Goal: Information Seeking & Learning: Learn about a topic

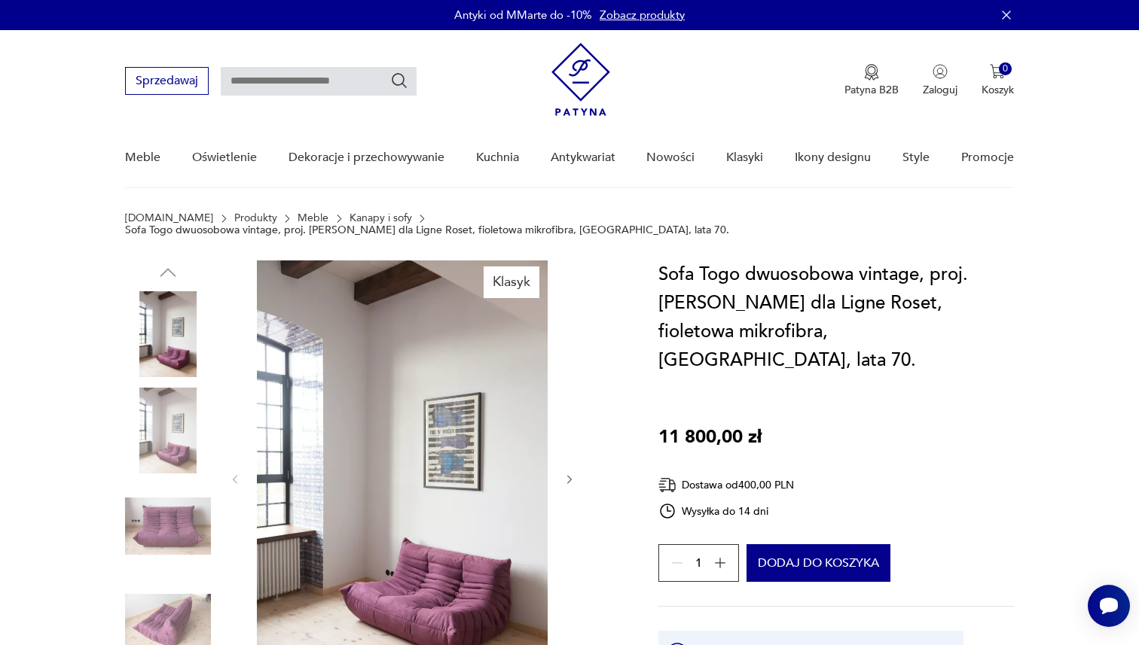
click at [568, 93] on img at bounding box center [580, 79] width 59 height 73
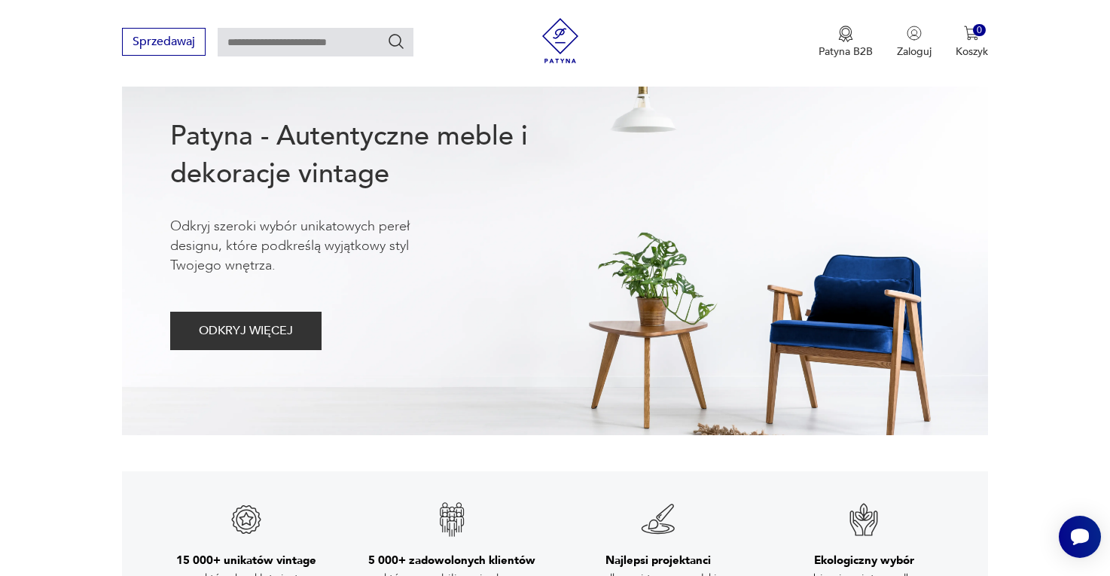
scroll to position [635, 0]
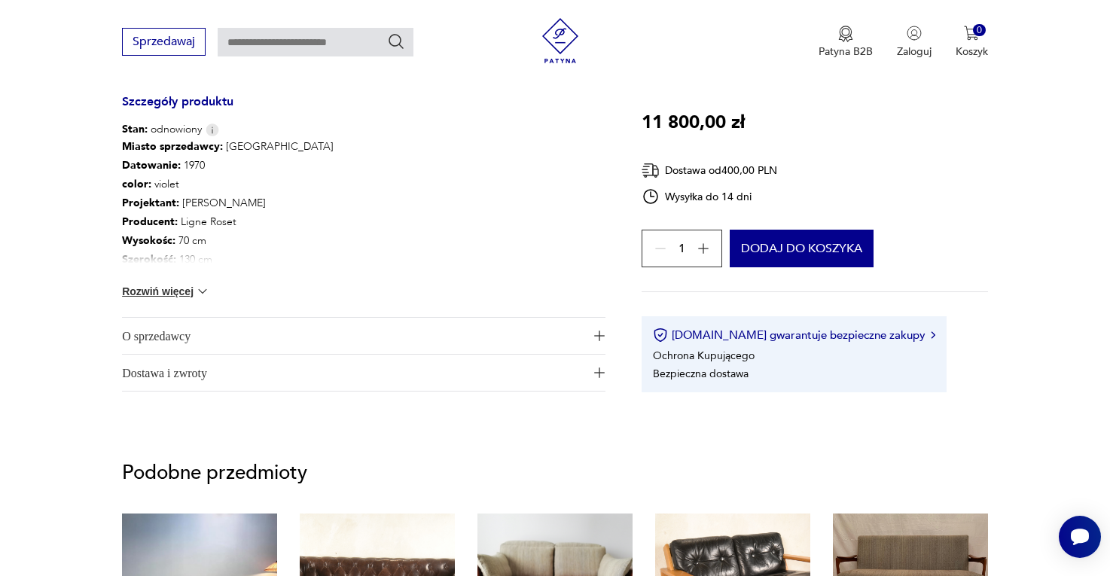
scroll to position [841, 0]
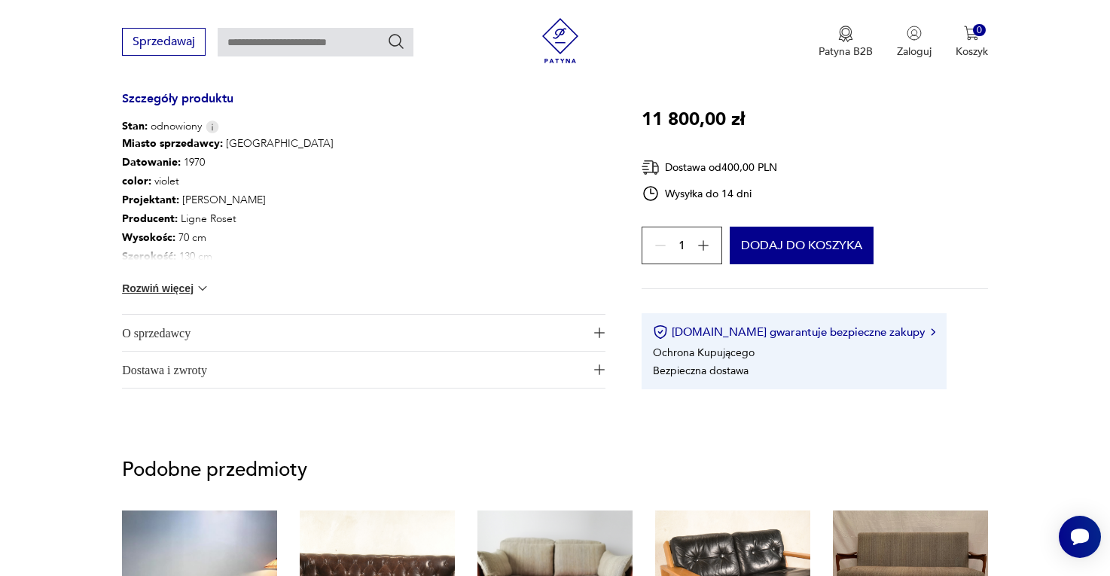
click at [383, 361] on span "Dostawa i zwroty" at bounding box center [353, 370] width 462 height 36
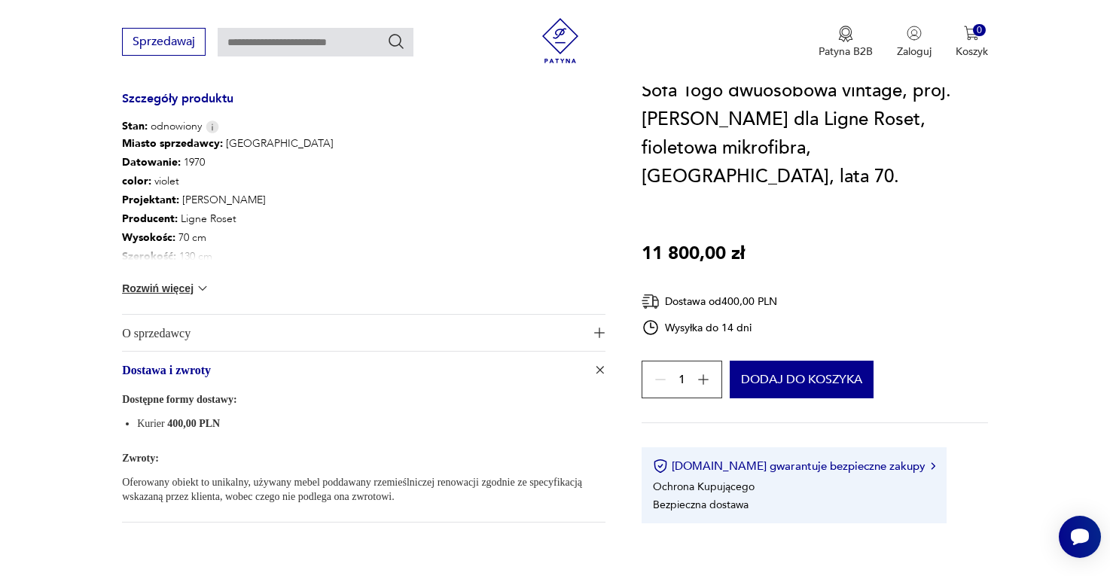
click at [398, 315] on span "O sprzedawcy" at bounding box center [353, 333] width 462 height 36
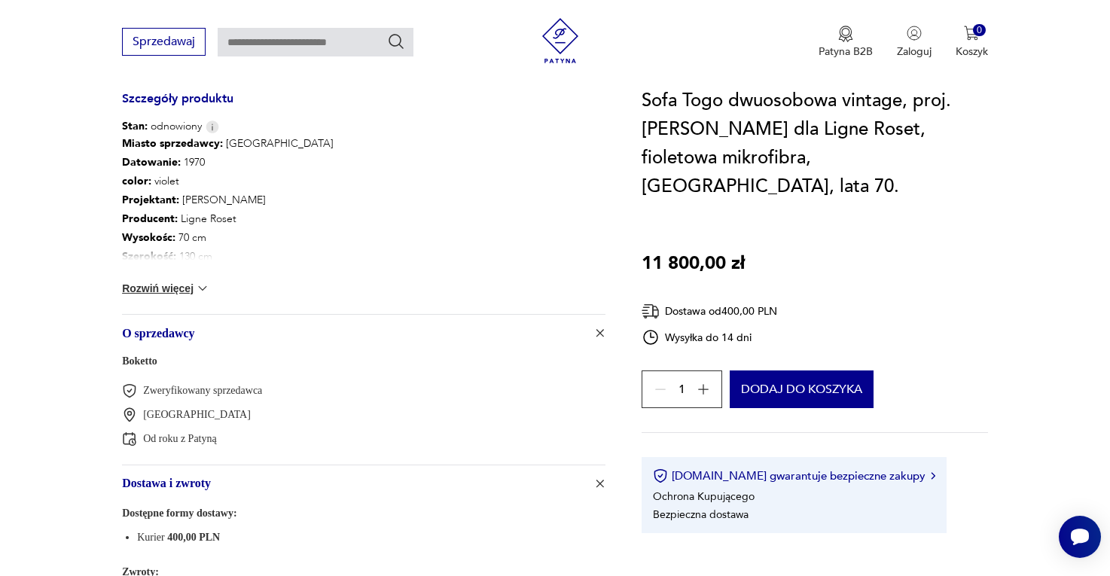
click at [398, 315] on span "O sprzedawcy" at bounding box center [353, 333] width 462 height 36
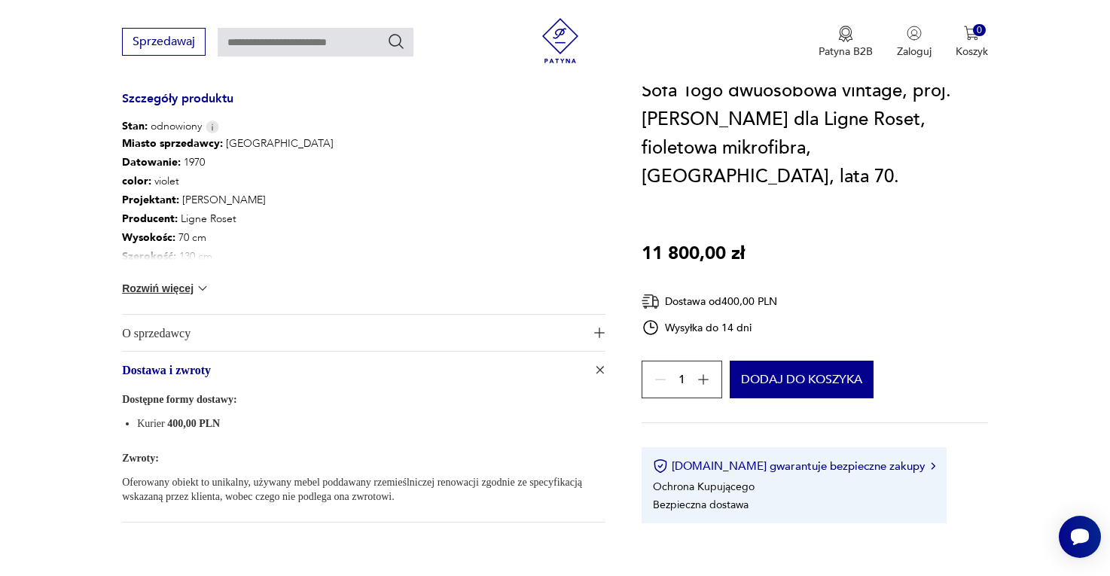
click at [375, 493] on div "Dostępne formy dostawy: Kurier 400,00 PLN Zwroty: Oferowany obiekt to unikalny,…" at bounding box center [364, 455] width 484 height 134
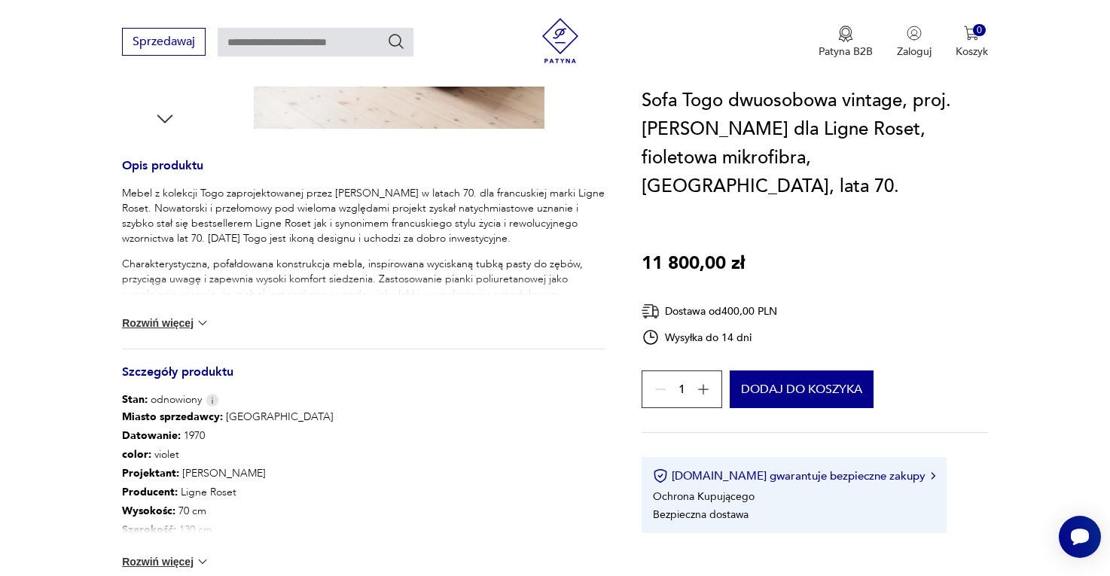
scroll to position [629, 0]
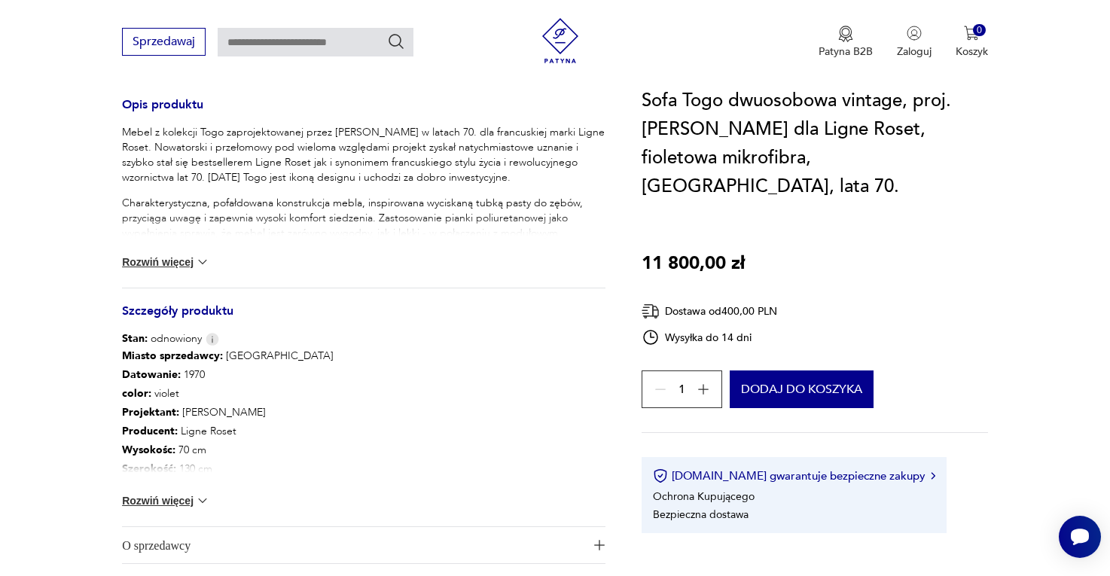
click at [194, 493] on button "Rozwiń więcej" at bounding box center [165, 500] width 87 height 15
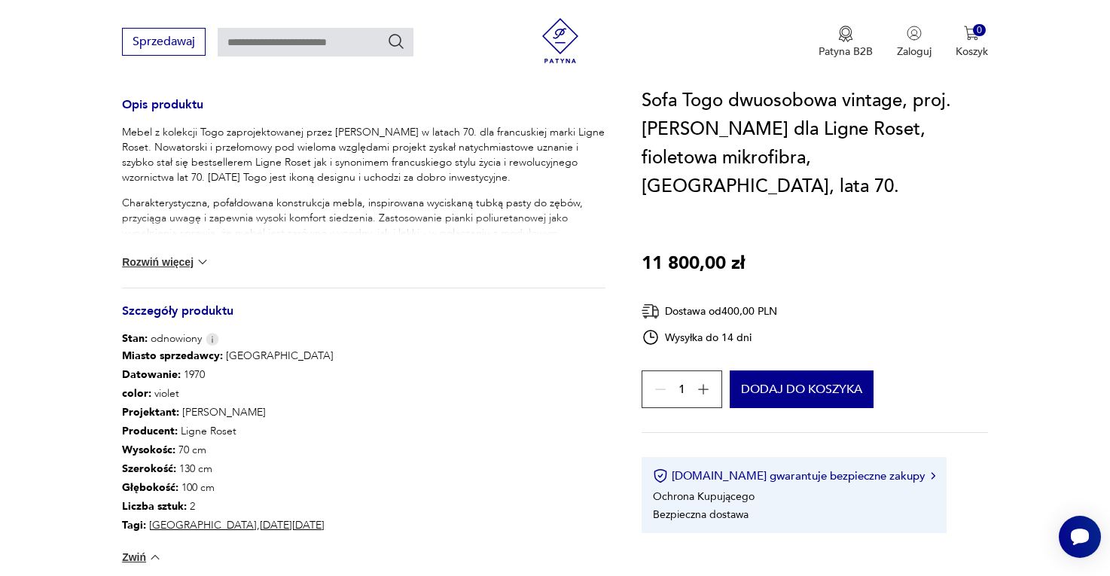
scroll to position [942, 0]
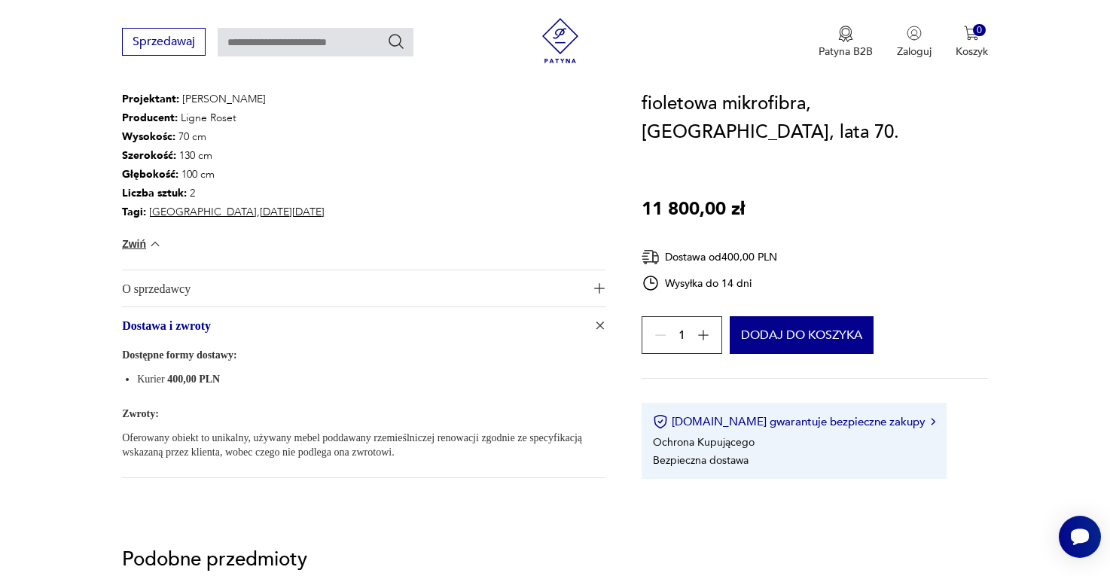
click at [273, 307] on span "Dostawa i zwroty" at bounding box center [353, 325] width 462 height 36
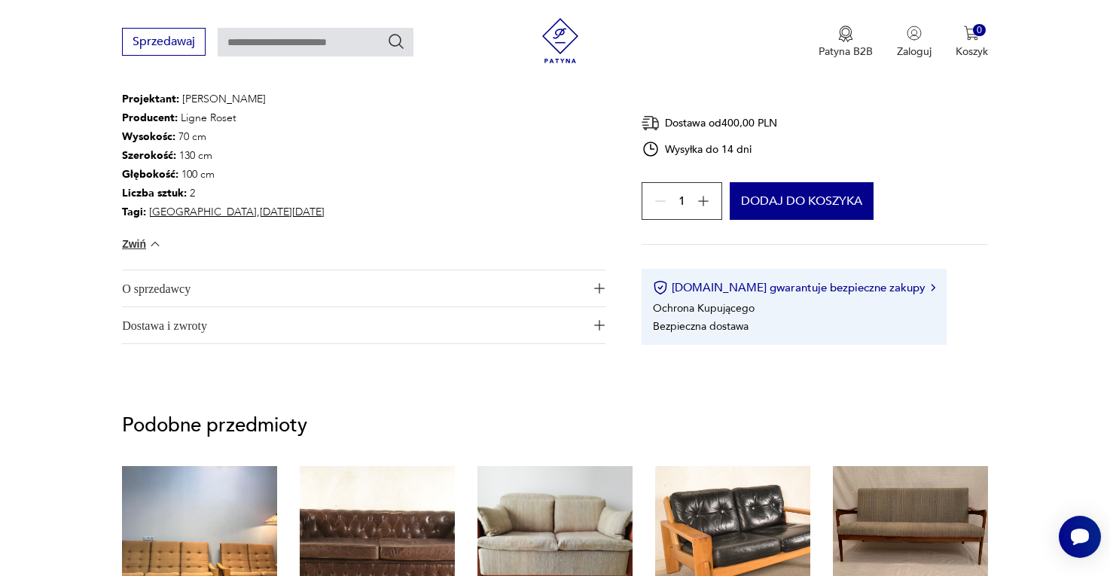
click at [276, 290] on span "O sprzedawcy" at bounding box center [353, 288] width 462 height 36
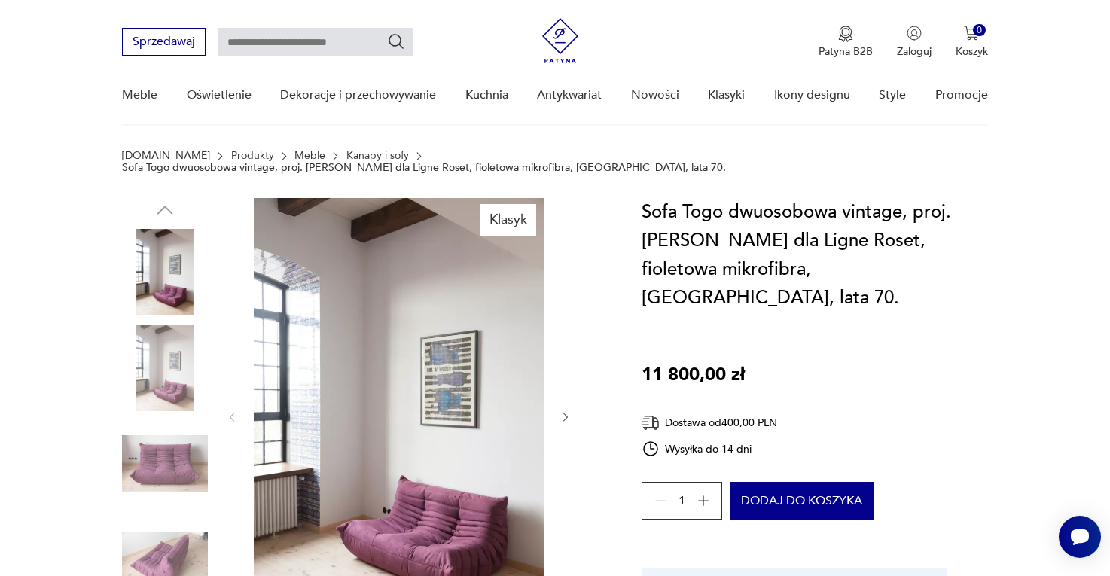
scroll to position [0, 0]
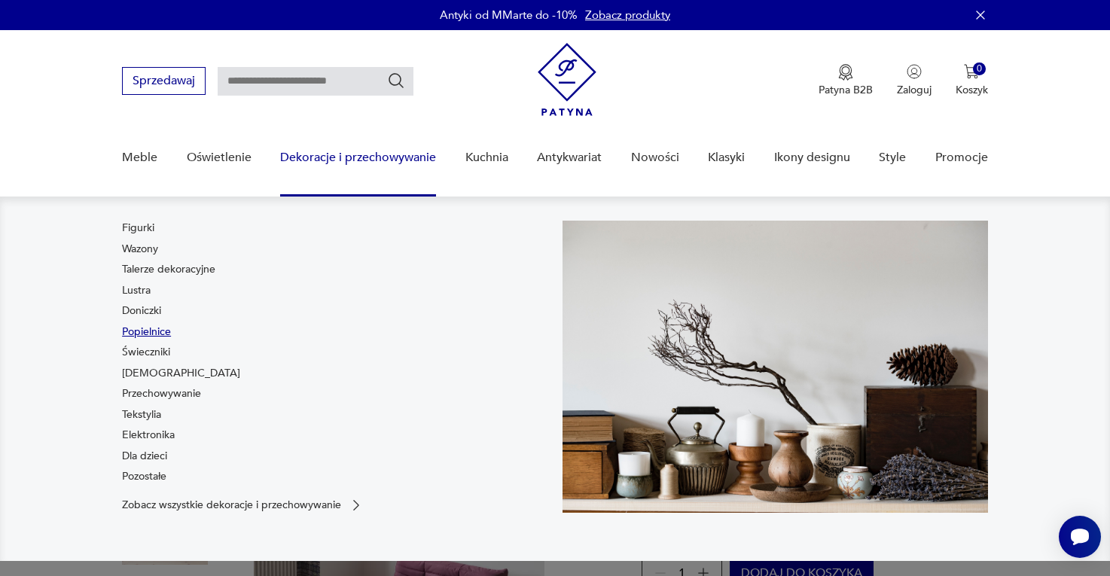
click at [145, 331] on link "Popielnice" at bounding box center [146, 332] width 49 height 15
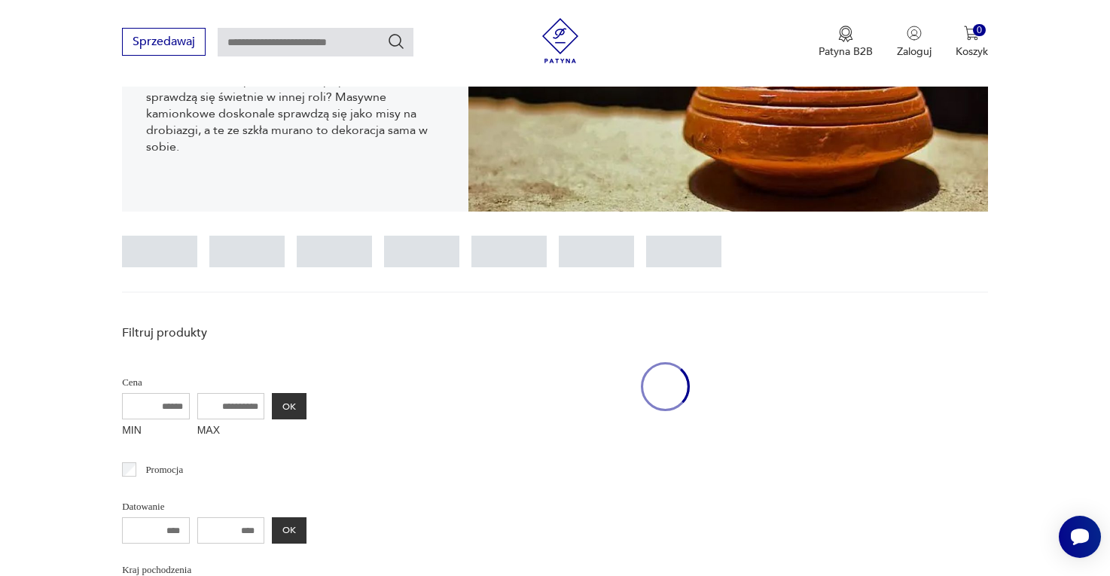
scroll to position [604, 0]
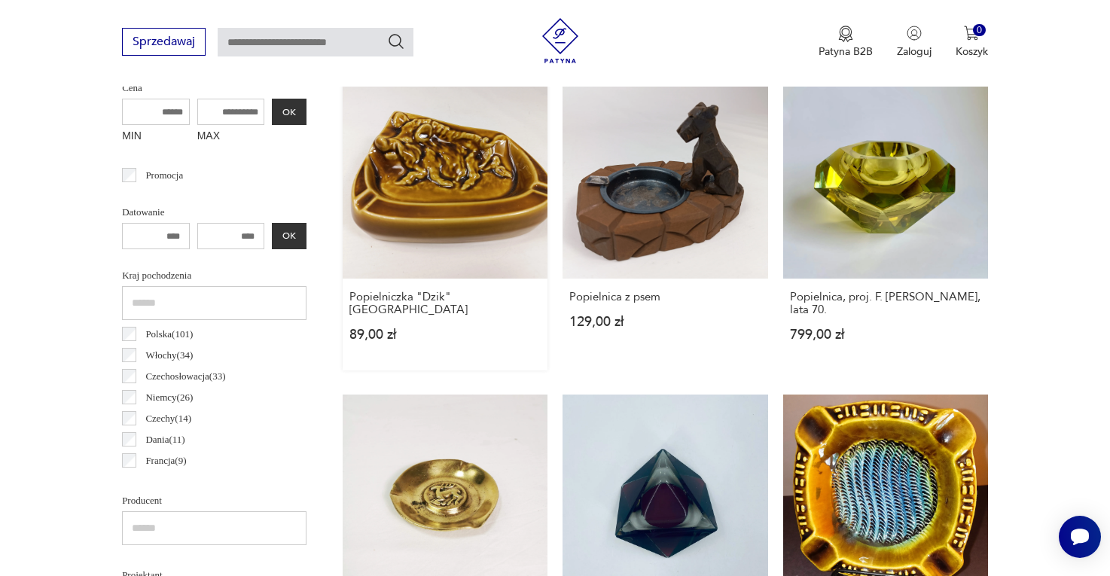
click at [523, 241] on link "Popielniczka "Dzik" Mirostowice 89,00 zł" at bounding box center [445, 222] width 205 height 297
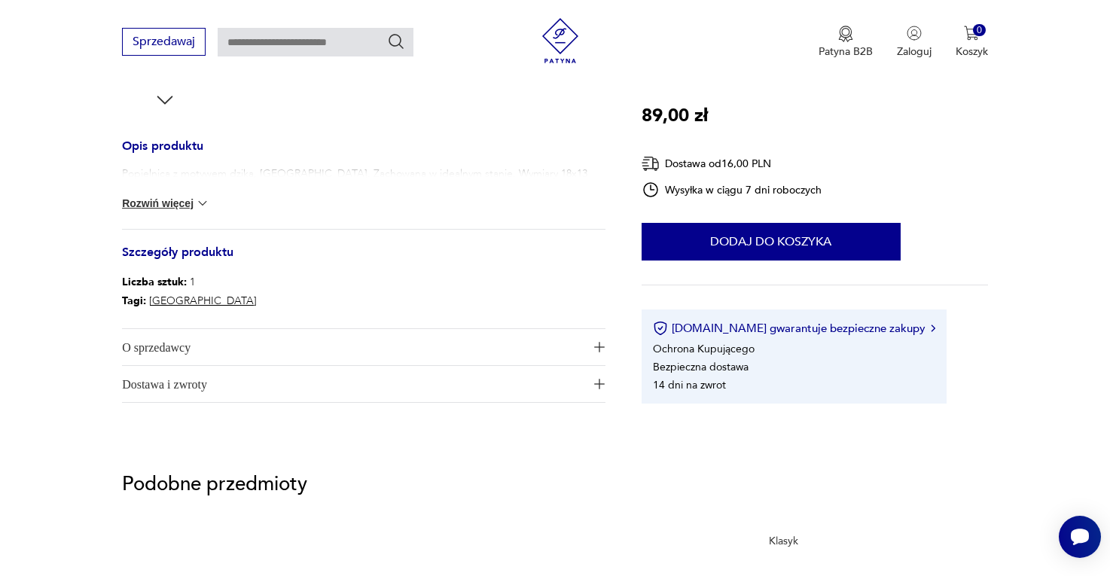
scroll to position [579, 0]
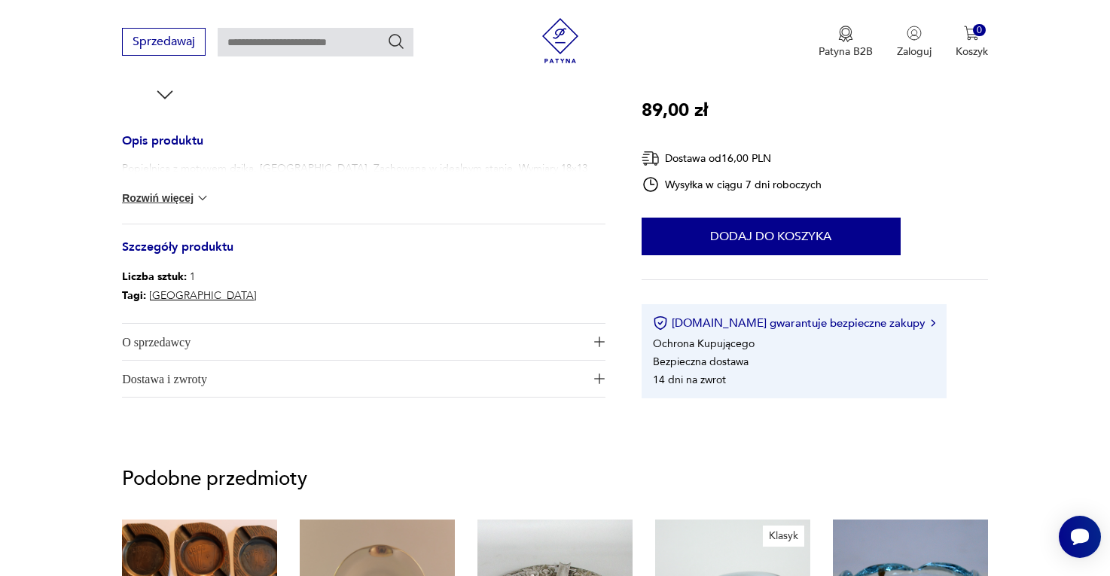
click at [491, 335] on span "O sprzedawcy" at bounding box center [353, 342] width 462 height 36
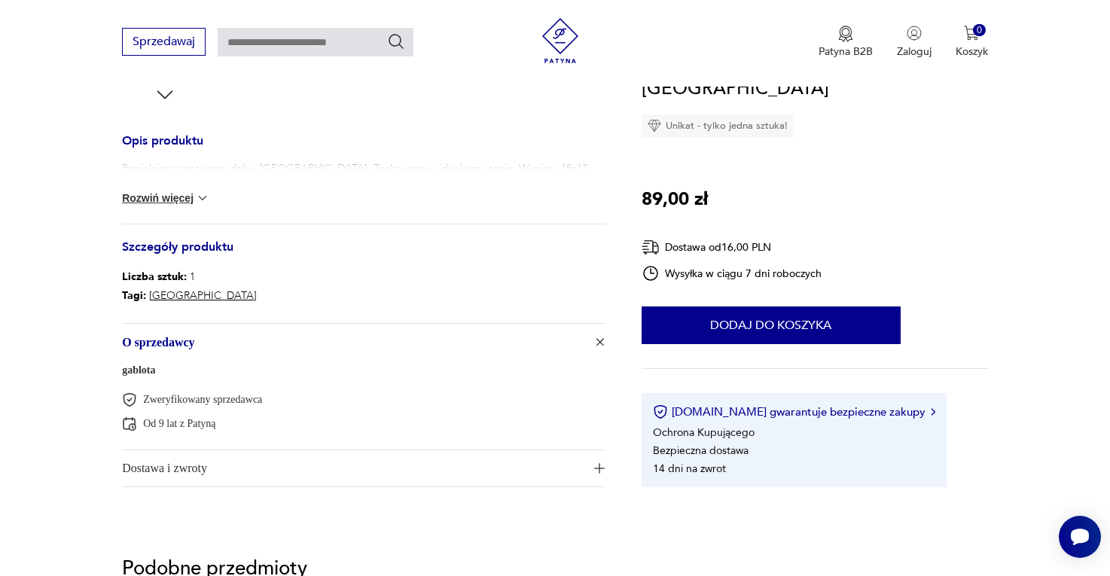
click at [445, 462] on span "Dostawa i zwroty" at bounding box center [353, 468] width 462 height 36
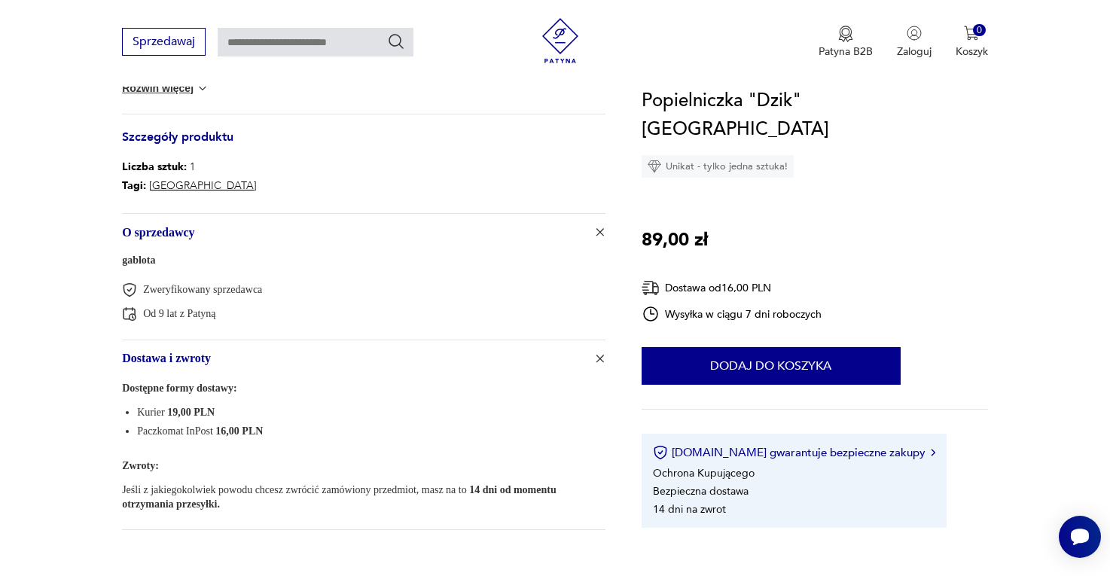
scroll to position [688, 0]
click at [446, 488] on p "Jeśli z jakiegokolwiek powodu chcesz zwrócić zamówiony przedmiot, masz na to 14…" at bounding box center [364, 498] width 484 height 29
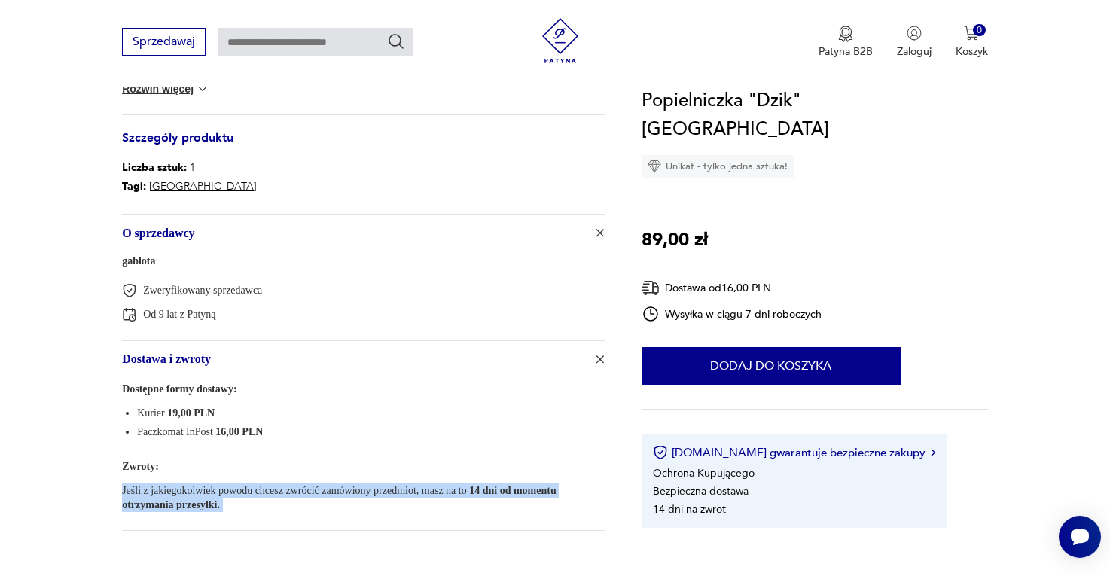
click at [446, 488] on p "Jeśli z jakiegokolwiek powodu chcesz zwrócić zamówiony przedmiot, masz na to 14…" at bounding box center [364, 498] width 484 height 29
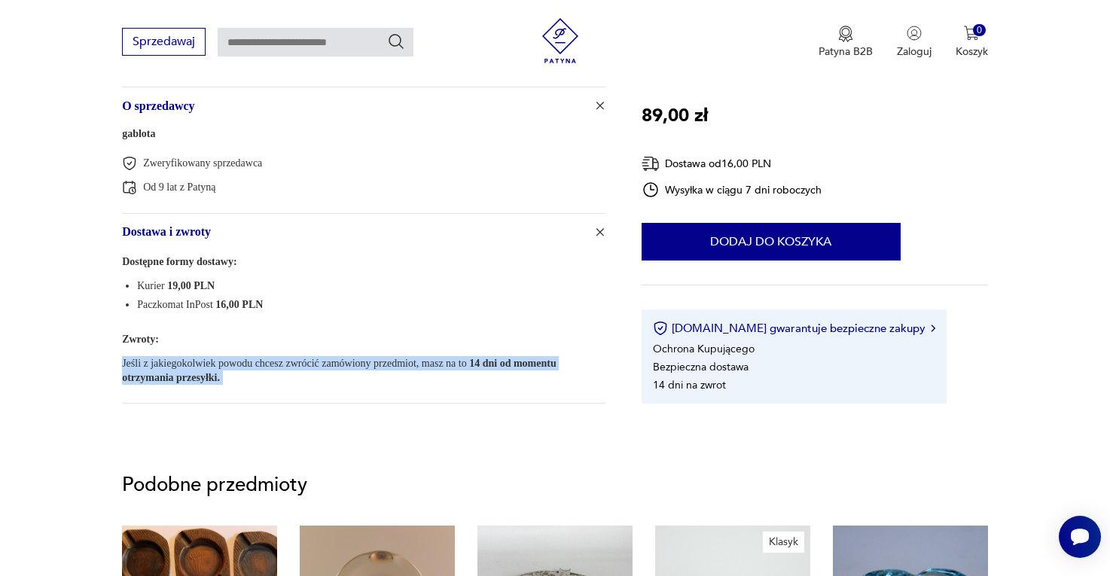
scroll to position [924, 0]
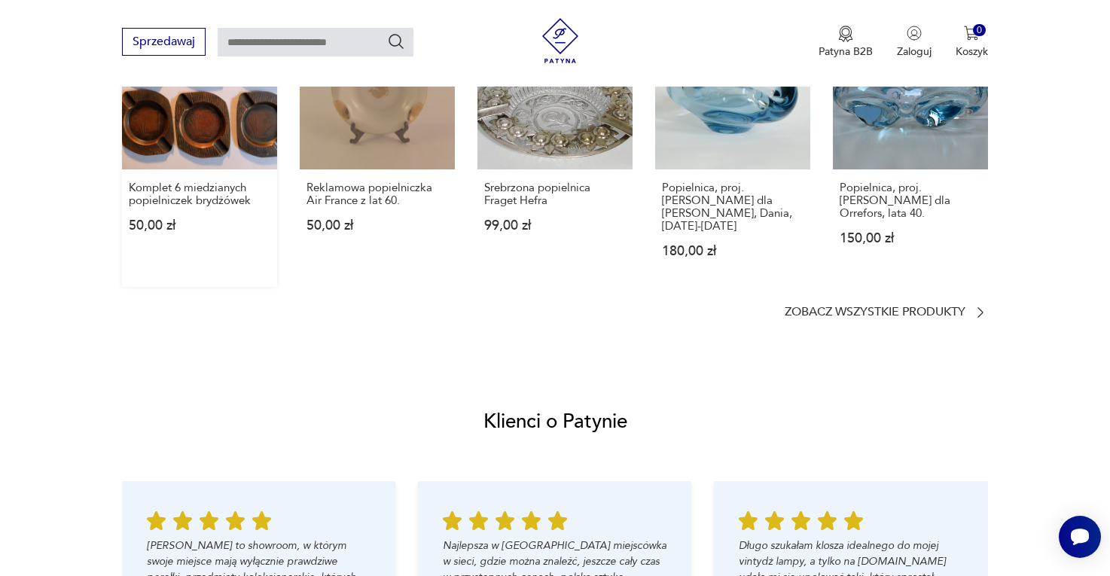
click at [160, 140] on link "Komplet 6 miedzianych popielniczek brydżówek 50,00 zł" at bounding box center [199, 150] width 155 height 273
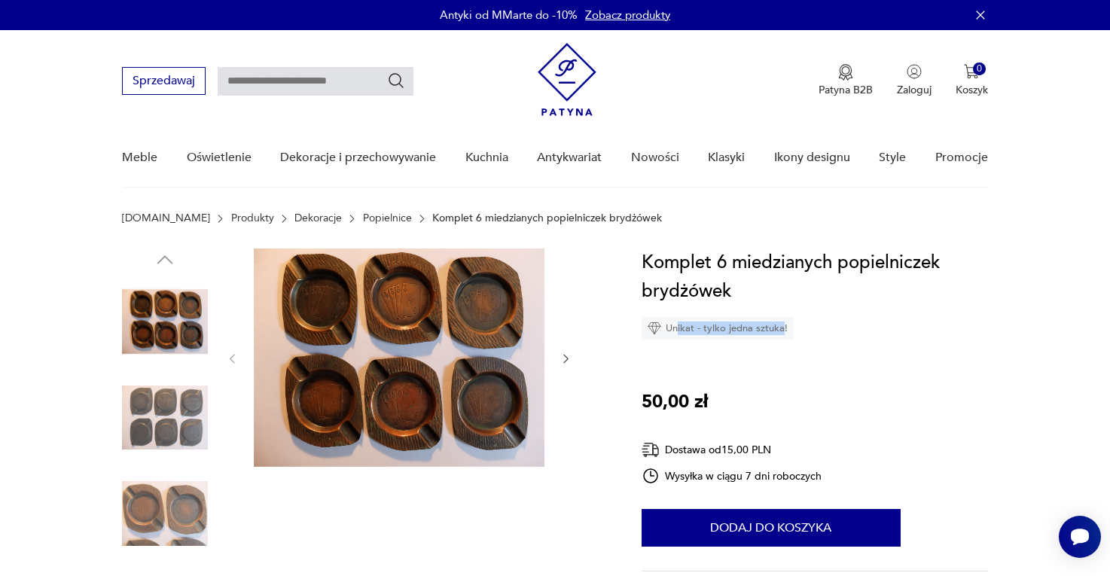
drag, startPoint x: 676, startPoint y: 328, endPoint x: 781, endPoint y: 326, distance: 104.7
click at [781, 326] on div "Unikat - tylko jedna sztuka!" at bounding box center [718, 328] width 152 height 23
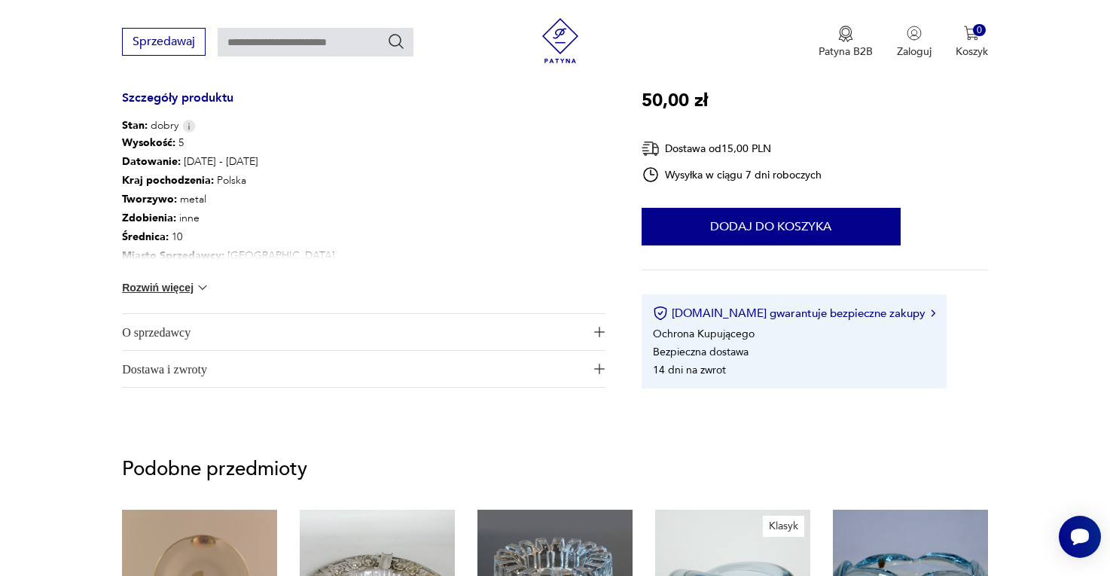
scroll to position [843, 0]
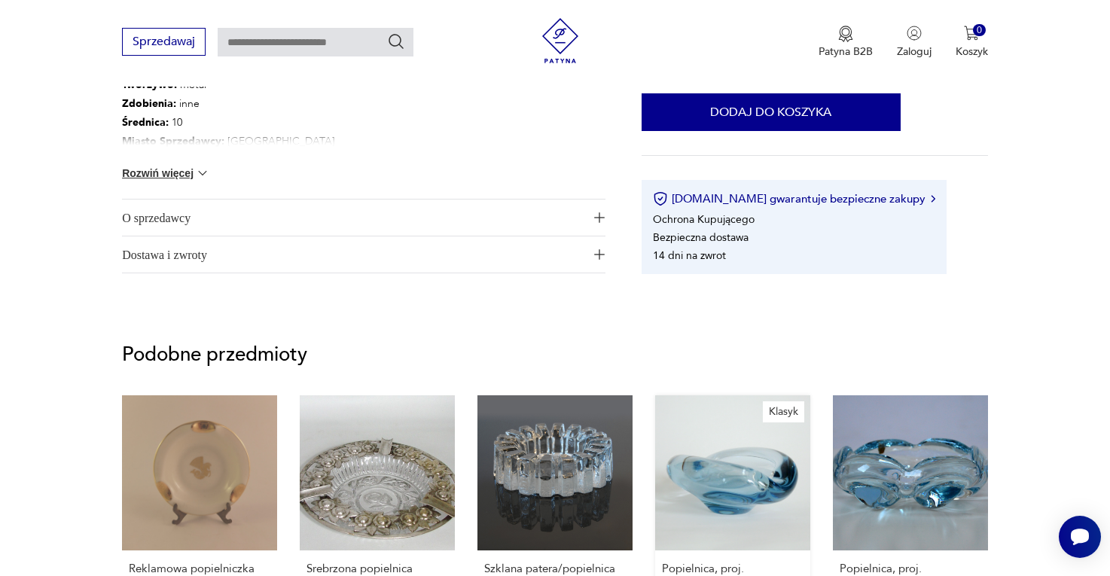
click at [719, 447] on link "Klasyk Popielnica, proj. P. Lütken dla Holmegaard, Dania, 1953-1974 180,00 zł" at bounding box center [732, 531] width 155 height 273
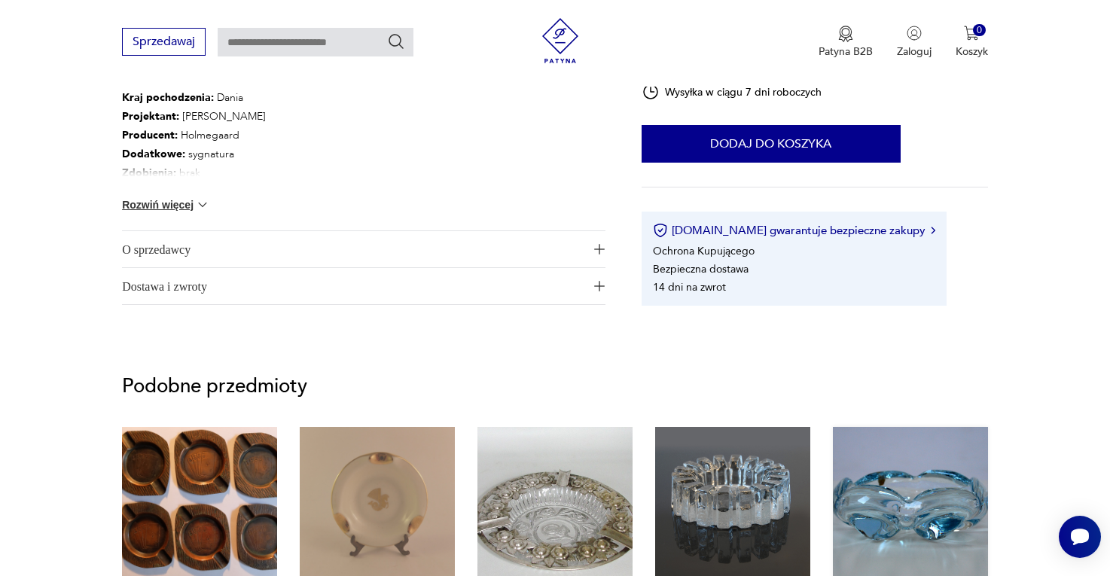
click at [922, 505] on link "Popielnica, proj. V. Lindstrand dla Orrefors, lata 40. 150,00 zł" at bounding box center [910, 557] width 155 height 260
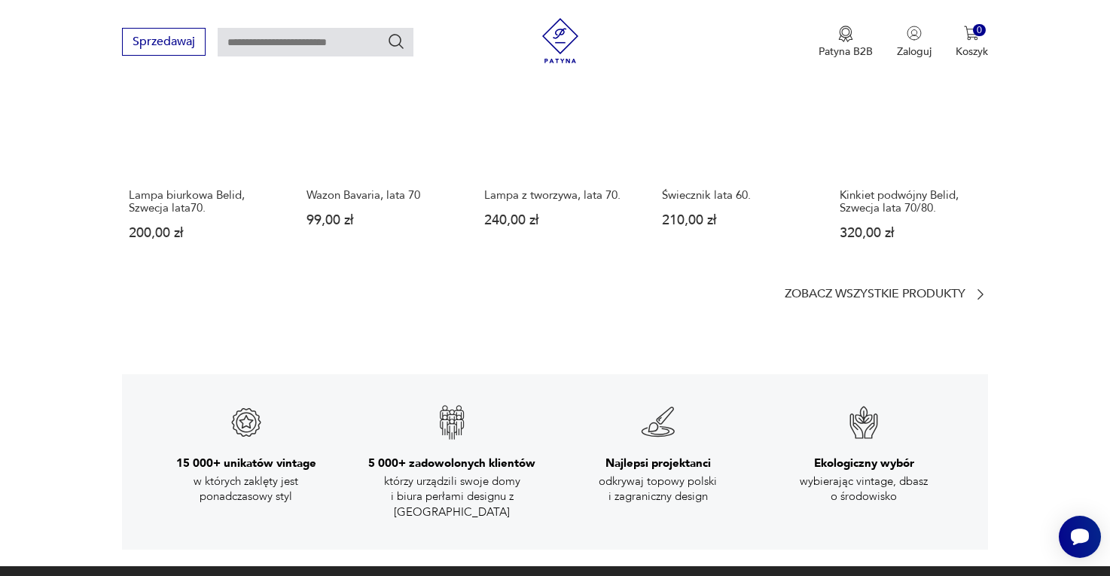
scroll to position [2038, 0]
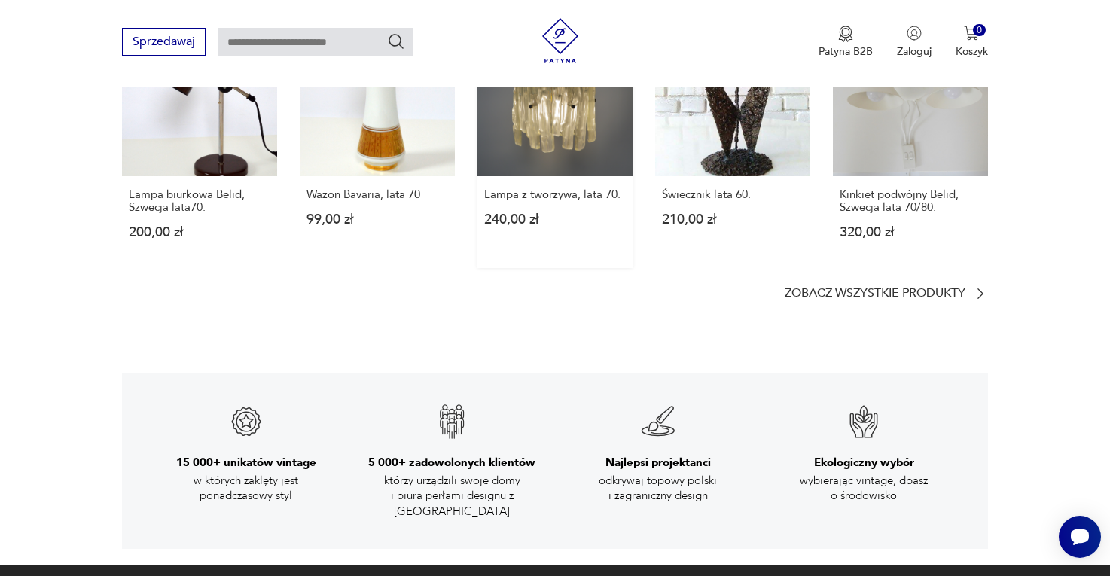
click at [517, 122] on link "Lampa z tworzywa, lata 70. 240,00 zł" at bounding box center [555, 144] width 155 height 247
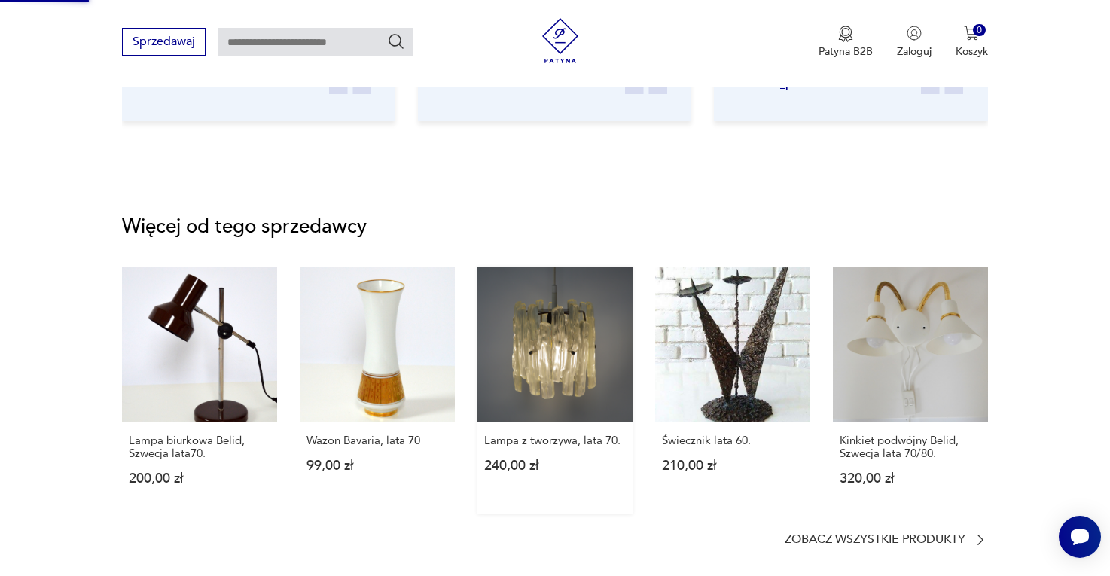
scroll to position [0, 0]
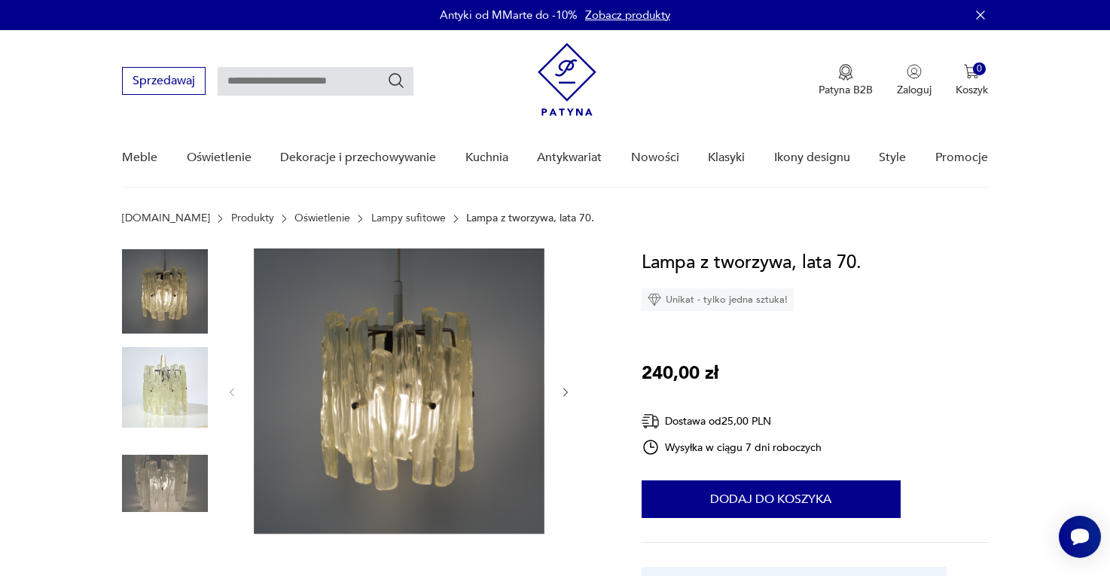
click at [202, 384] on img at bounding box center [165, 388] width 86 height 86
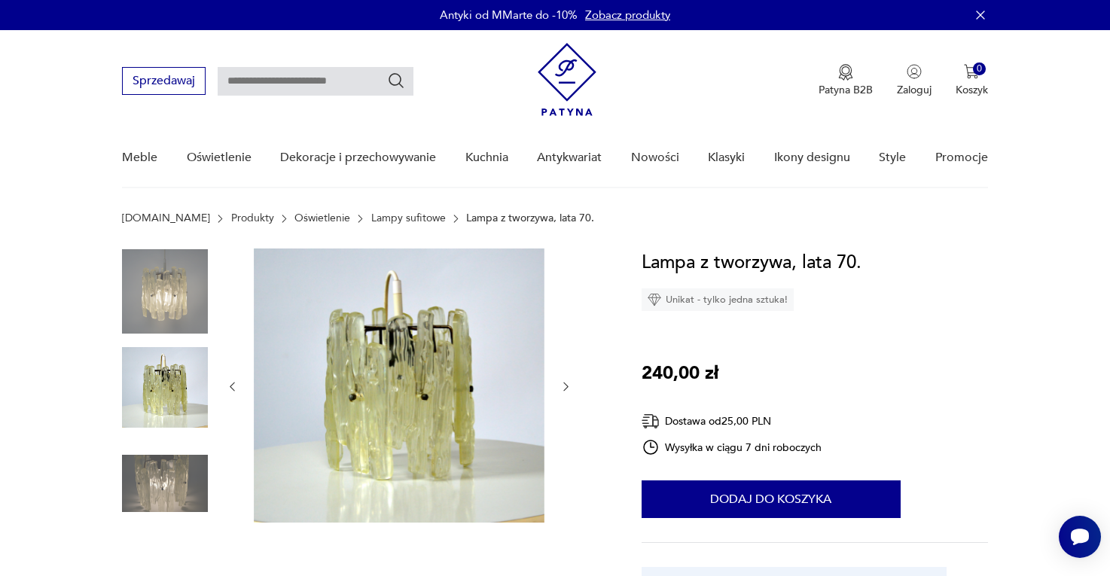
click at [172, 432] on div at bounding box center [165, 389] width 86 height 89
click at [177, 471] on img at bounding box center [165, 484] width 86 height 86
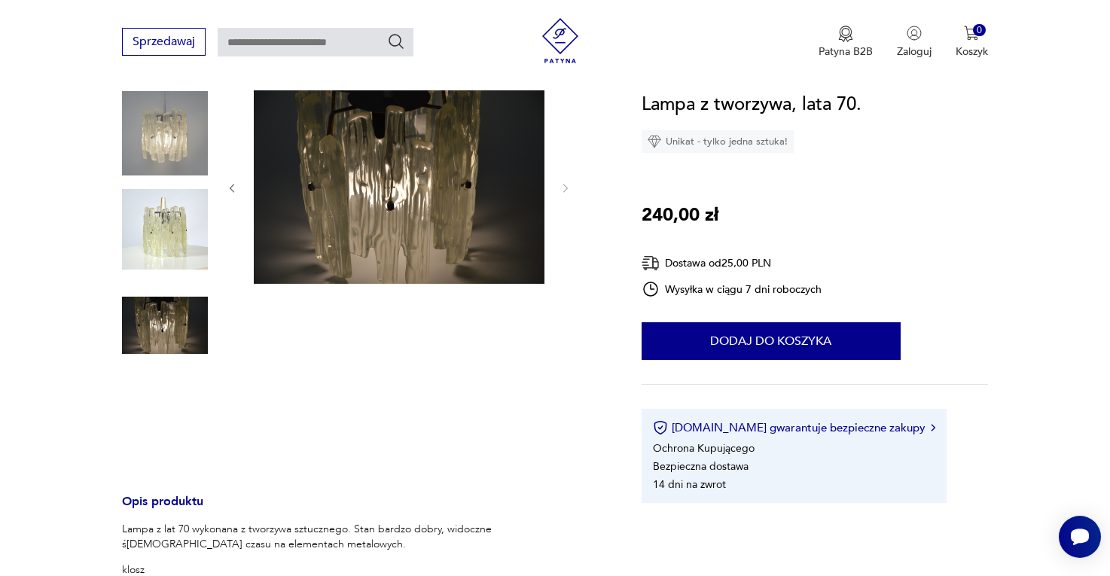
scroll to position [161, 0]
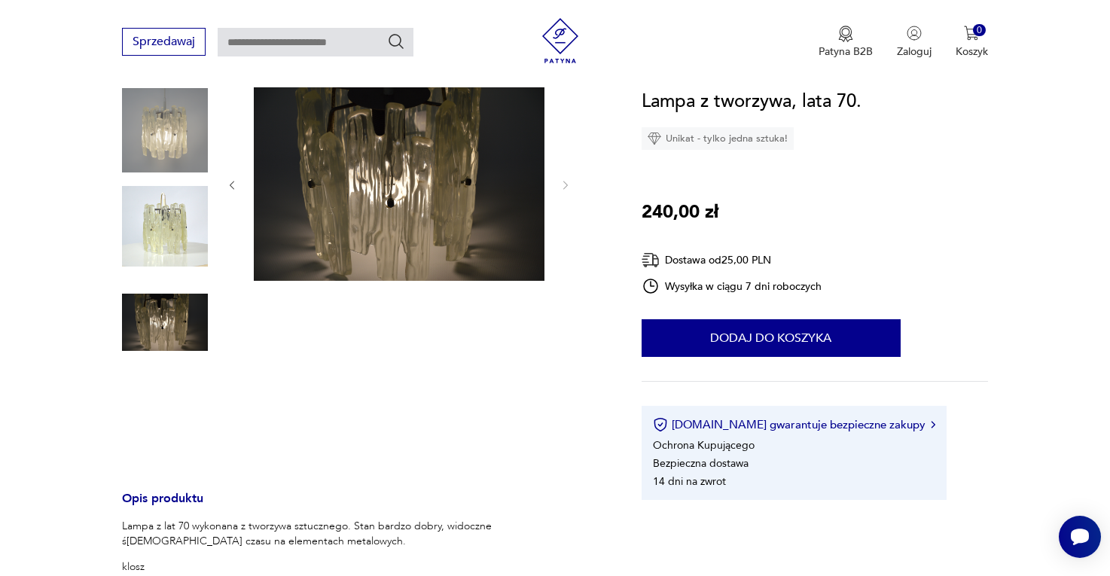
click at [163, 276] on div at bounding box center [165, 275] width 86 height 377
click at [165, 235] on img at bounding box center [165, 227] width 86 height 86
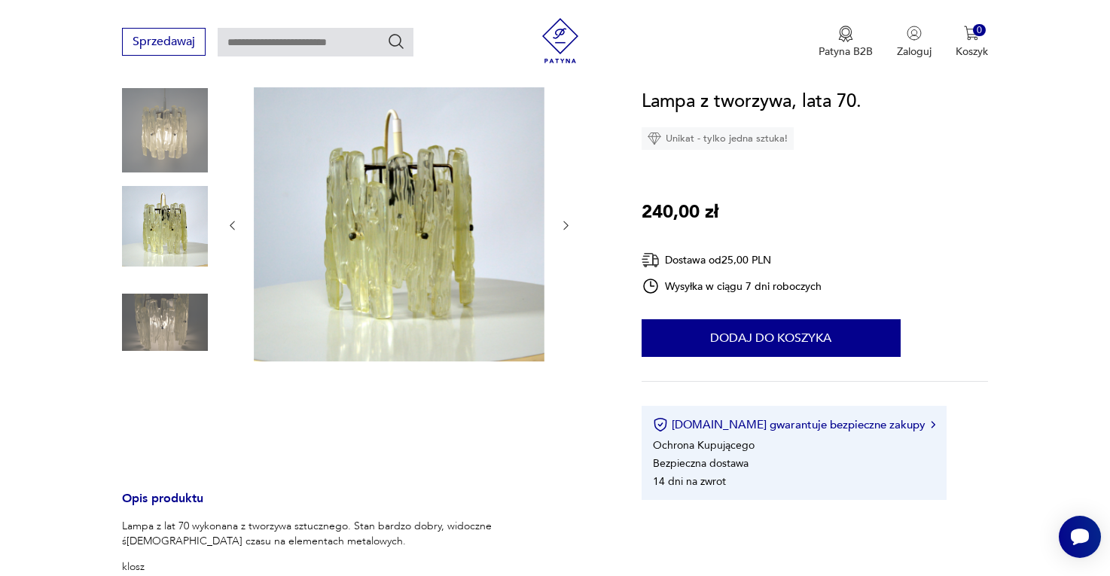
click at [181, 98] on img at bounding box center [165, 130] width 86 height 86
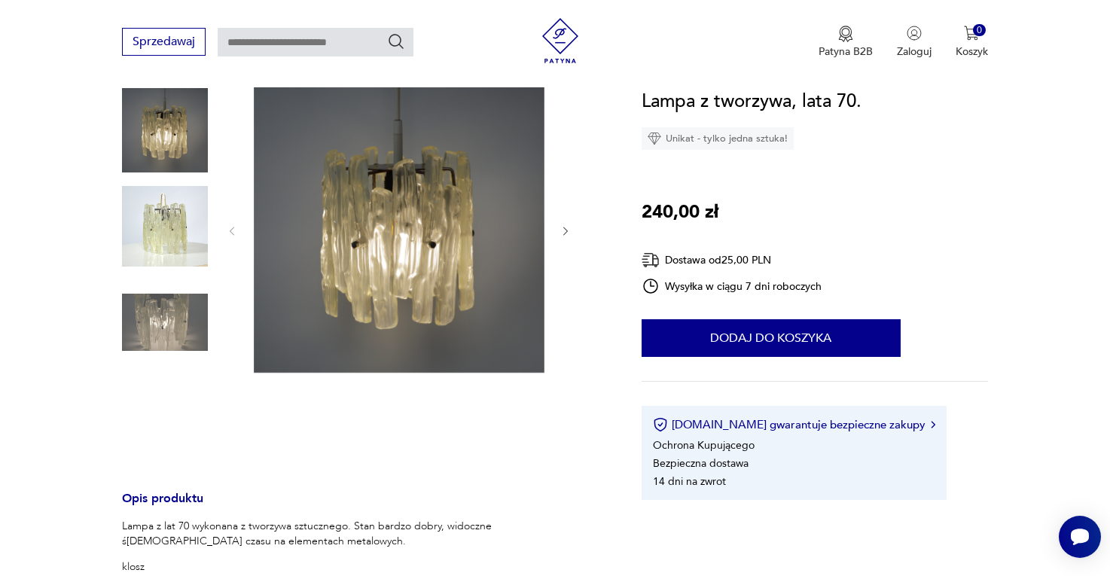
scroll to position [487, 0]
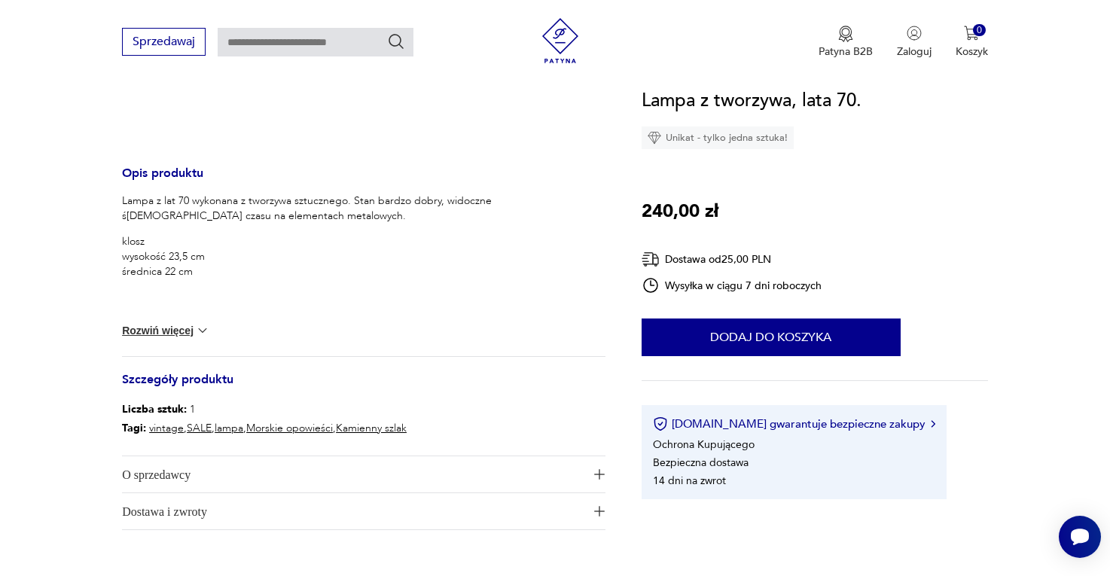
click at [204, 324] on img at bounding box center [202, 330] width 15 height 15
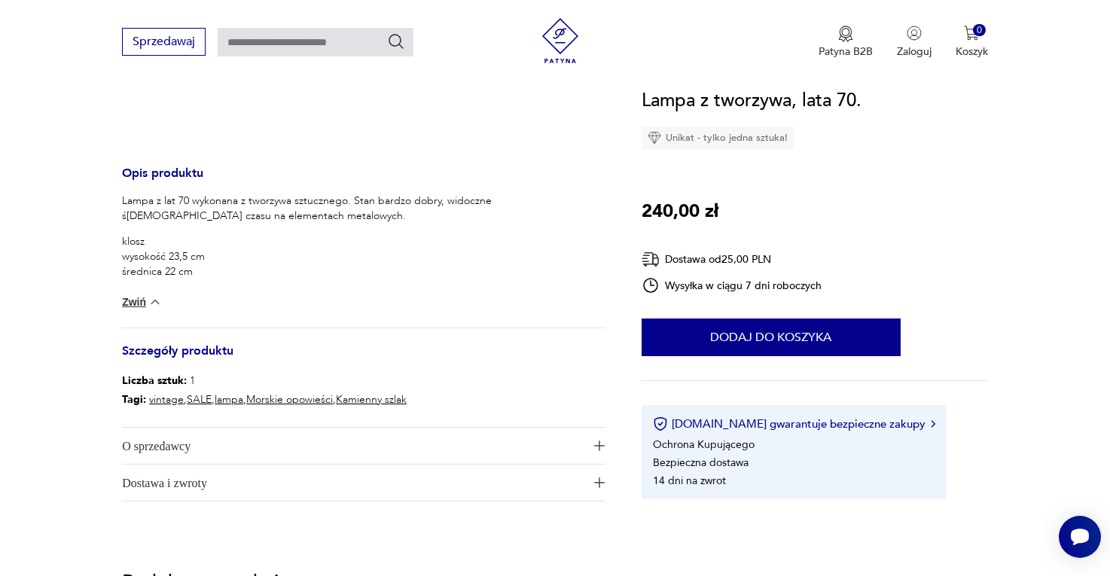
click at [142, 317] on div "Lampa z lat 70 wykonana z tworzywa sztucznego. Stan bardzo dobry, widoczne ślad…" at bounding box center [364, 261] width 484 height 134
click at [232, 436] on span "O sprzedawcy" at bounding box center [353, 446] width 462 height 36
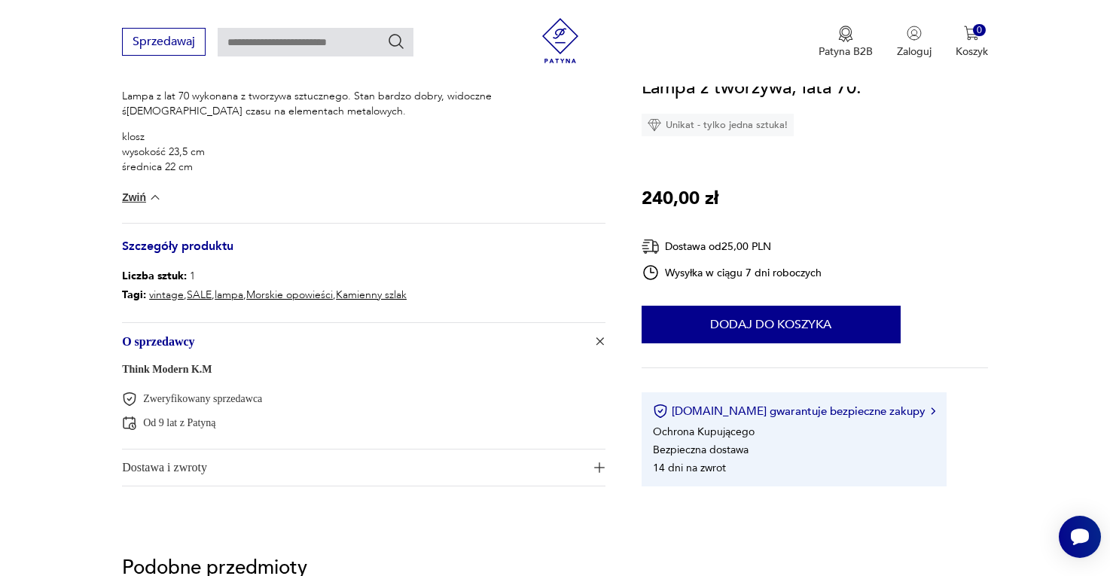
scroll to position [593, 0]
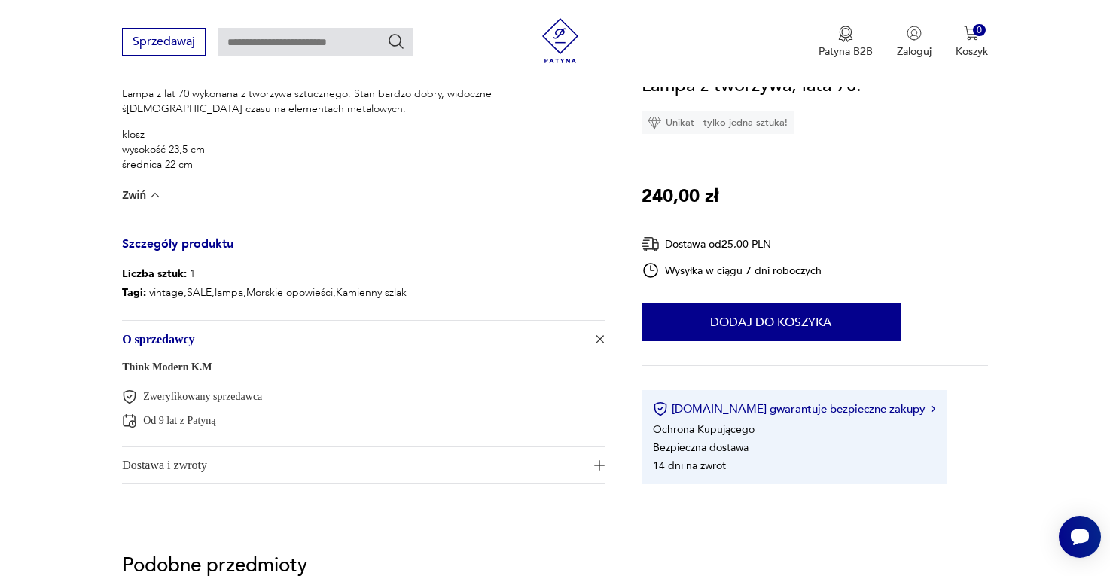
click at [233, 451] on span "Dostawa i zwroty" at bounding box center [353, 465] width 462 height 36
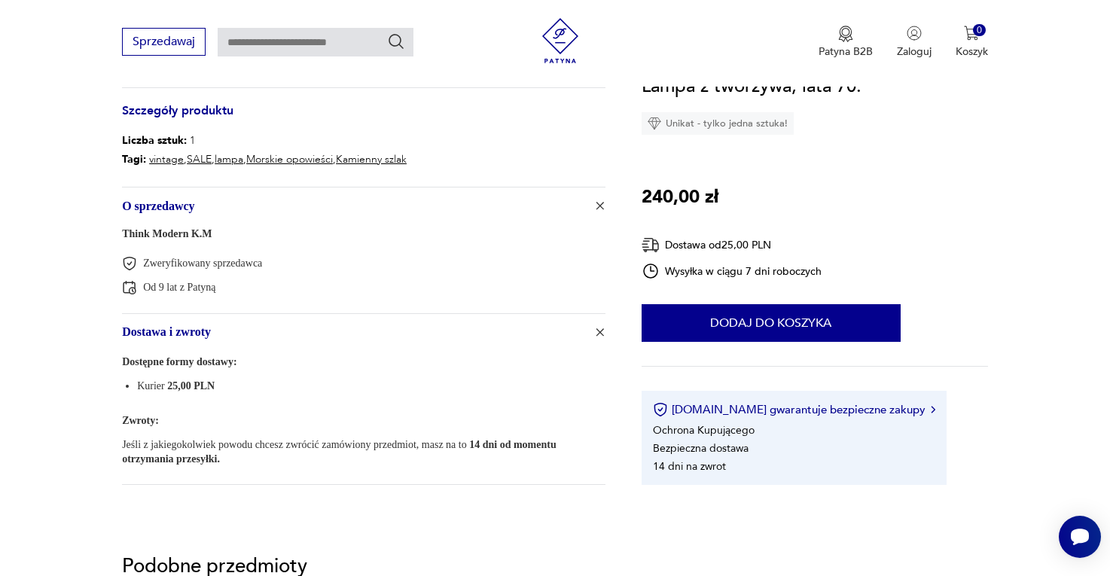
scroll to position [726, 0]
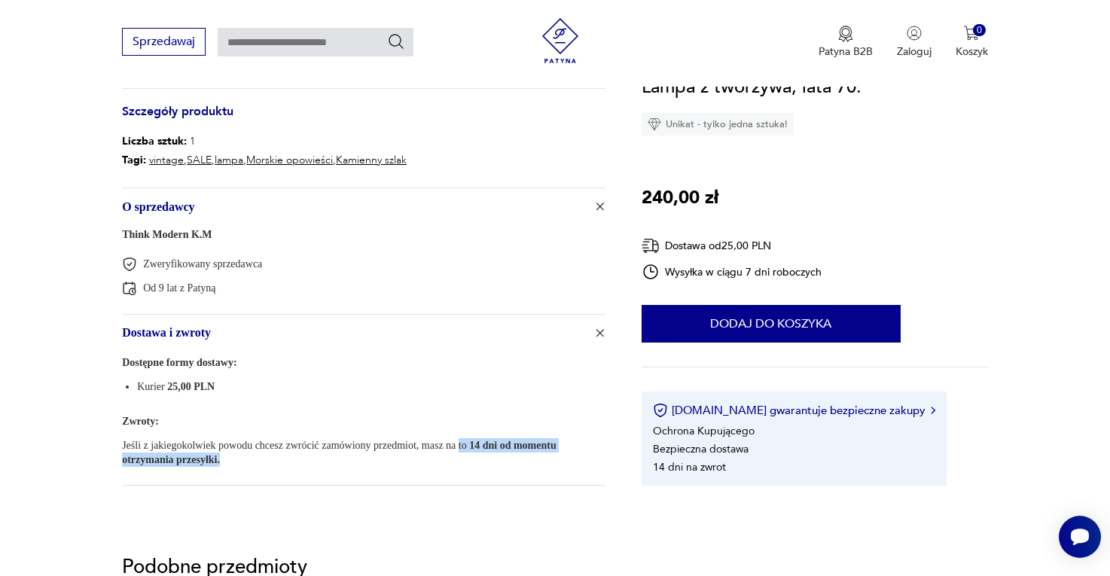
drag, startPoint x: 245, startPoint y: 459, endPoint x: 487, endPoint y: 438, distance: 242.8
click at [487, 438] on p "Jeśli z jakiegokolwiek powodu chcesz zwrócić zamówiony przedmiot, masz na to 14…" at bounding box center [364, 452] width 484 height 29
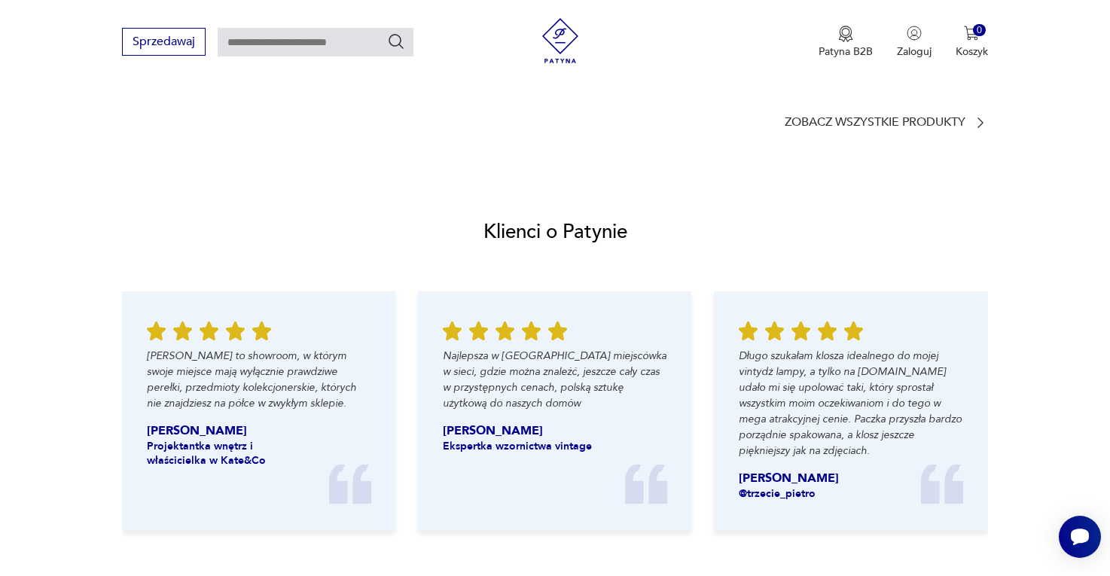
scroll to position [1508, 0]
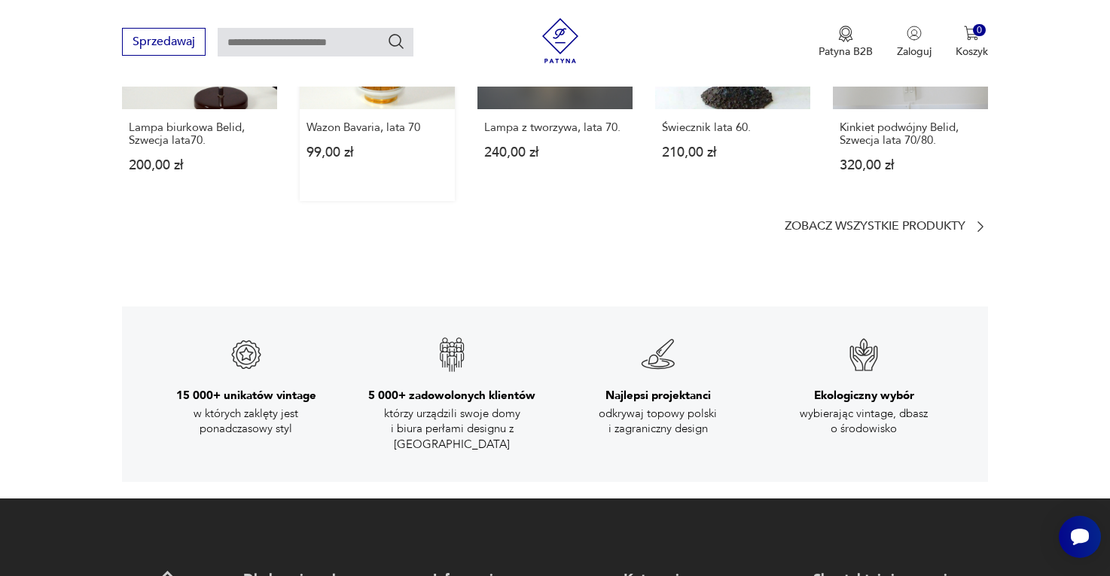
click at [394, 146] on div "Wazon Bavaria, lata 70 99,00 zł" at bounding box center [377, 148] width 155 height 79
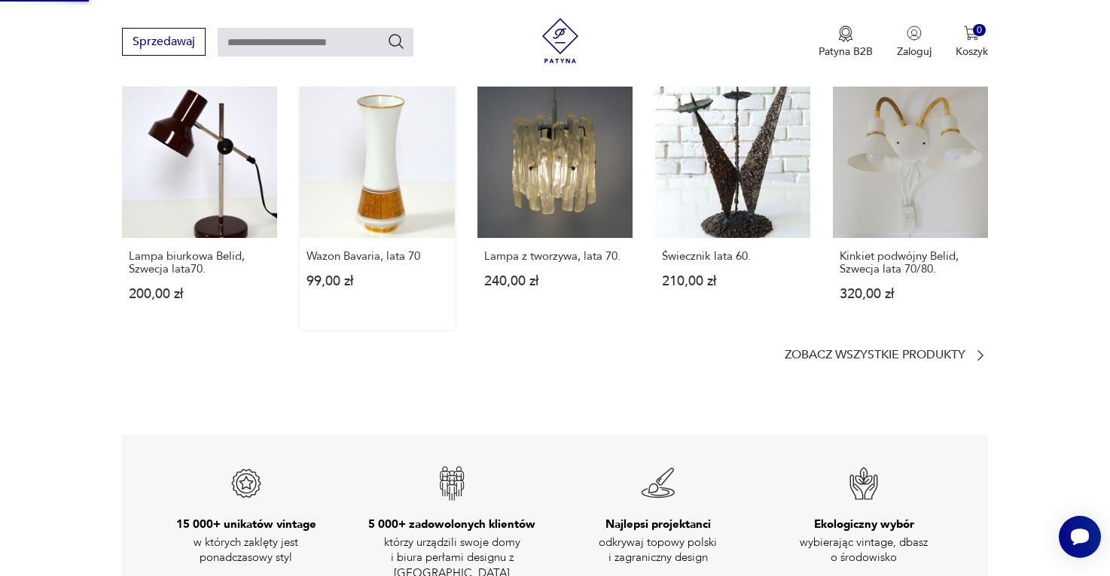
scroll to position [1835, 0]
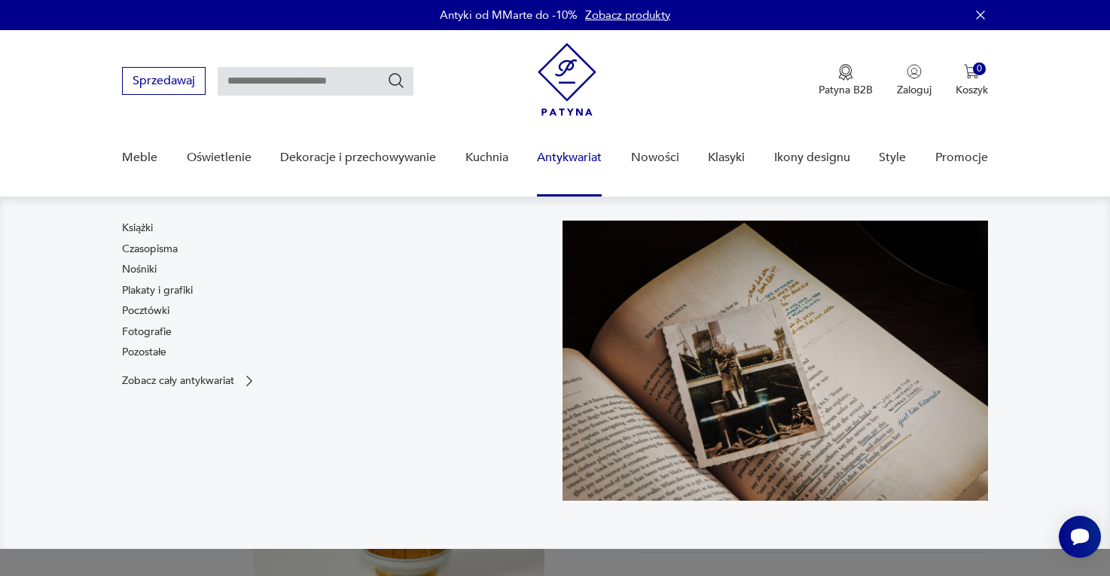
click at [550, 145] on link "Antykwariat" at bounding box center [569, 158] width 65 height 58
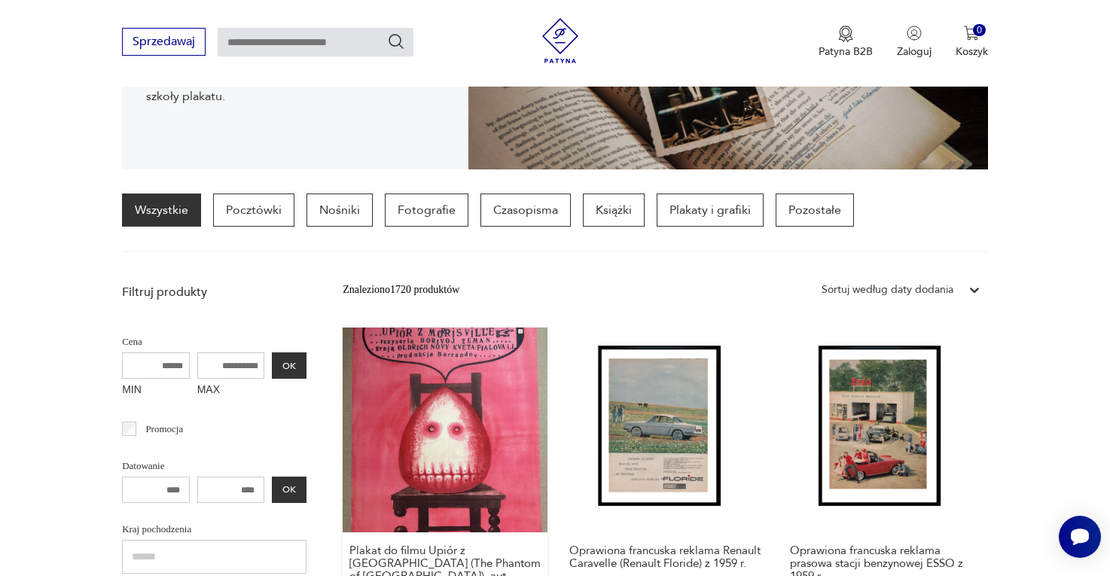
click at [427, 435] on link "Plakat do filmu Upiór z Morisville (The Phantom of Morisville), aut. Franciszek…" at bounding box center [445, 489] width 205 height 322
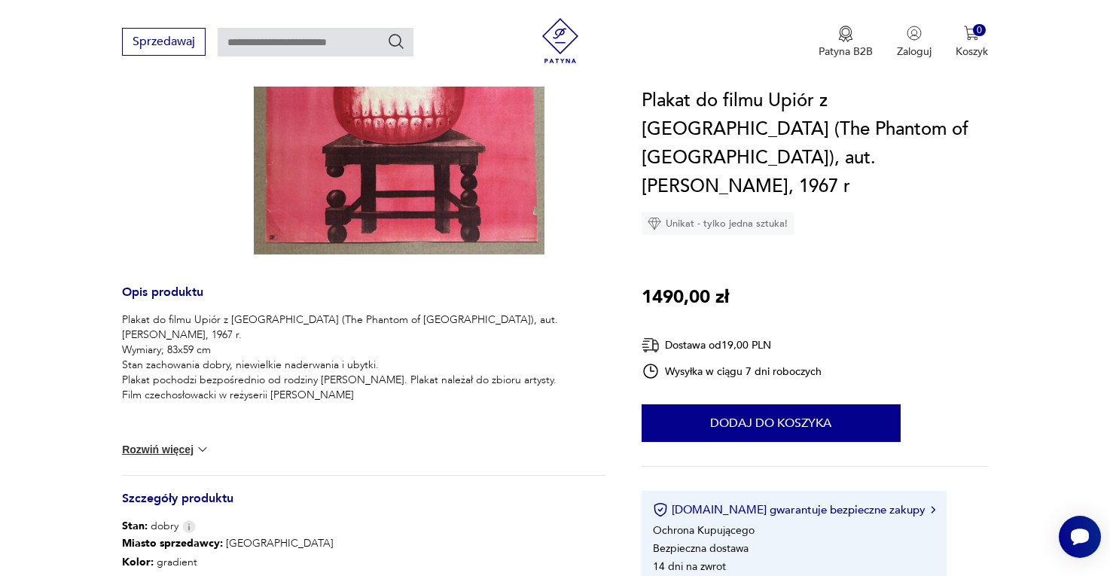
scroll to position [408, 0]
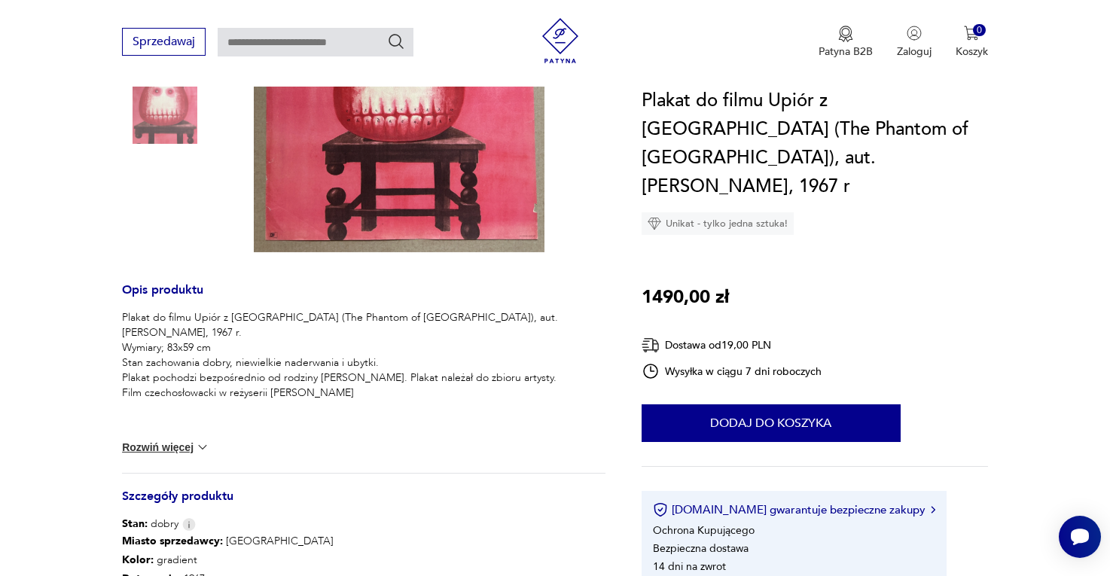
click at [269, 359] on p "Plakat do filmu Upiór z Morisville (The Phantom of Morisville), aut. Franciszek…" at bounding box center [364, 355] width 484 height 90
click at [269, 361] on p "Plakat do filmu Upiór z Morisville (The Phantom of Morisville), aut. Franciszek…" at bounding box center [364, 355] width 484 height 90
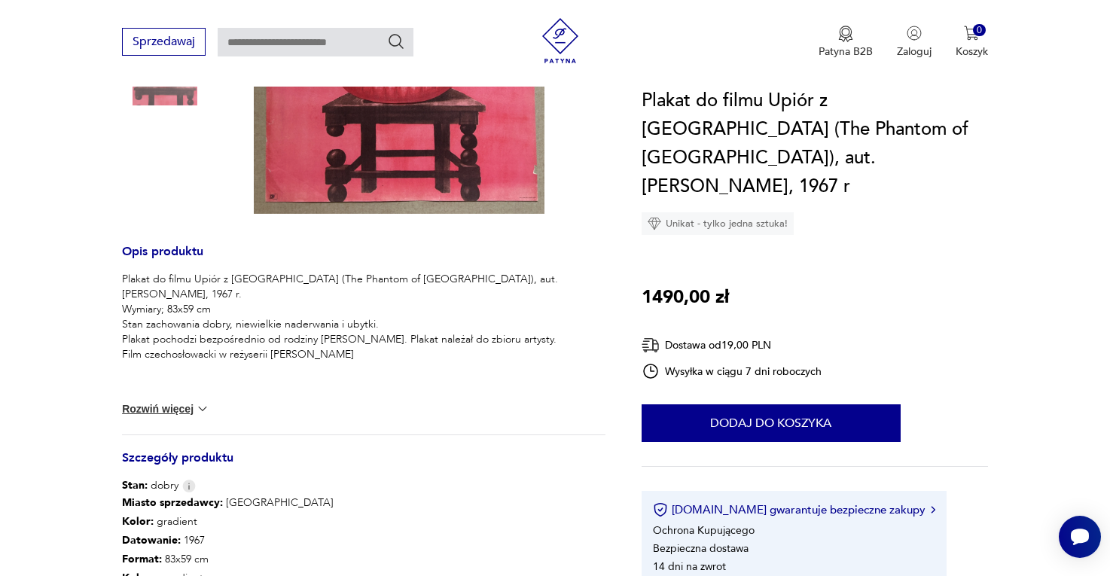
scroll to position [450, 0]
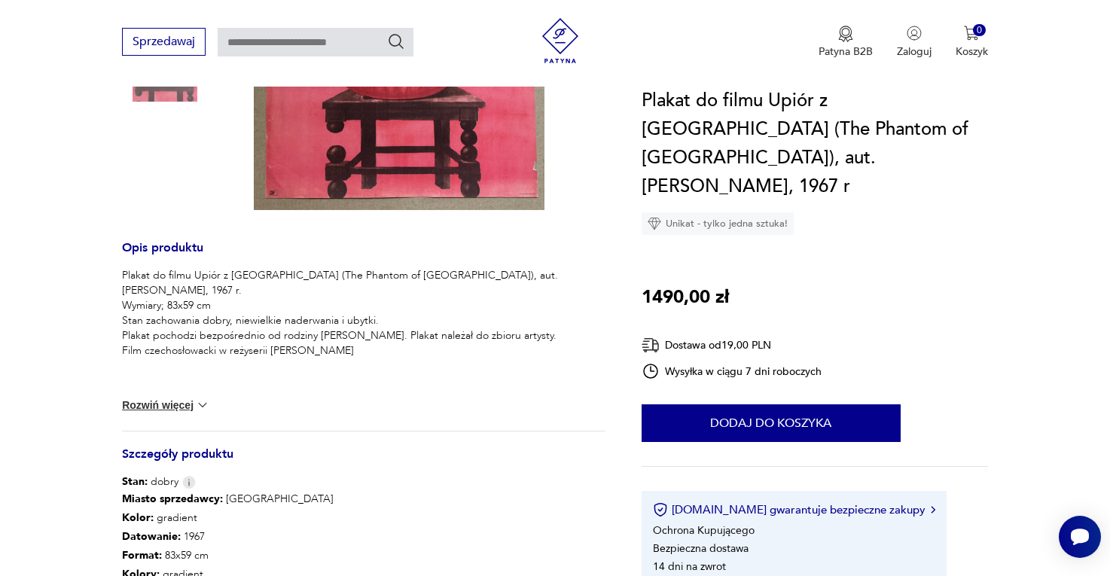
click at [188, 381] on div "Plakat do filmu Upiór z Morisville (The Phantom of Morisville), aut. Franciszek…" at bounding box center [364, 349] width 484 height 163
click at [193, 398] on button "Rozwiń więcej" at bounding box center [165, 405] width 87 height 15
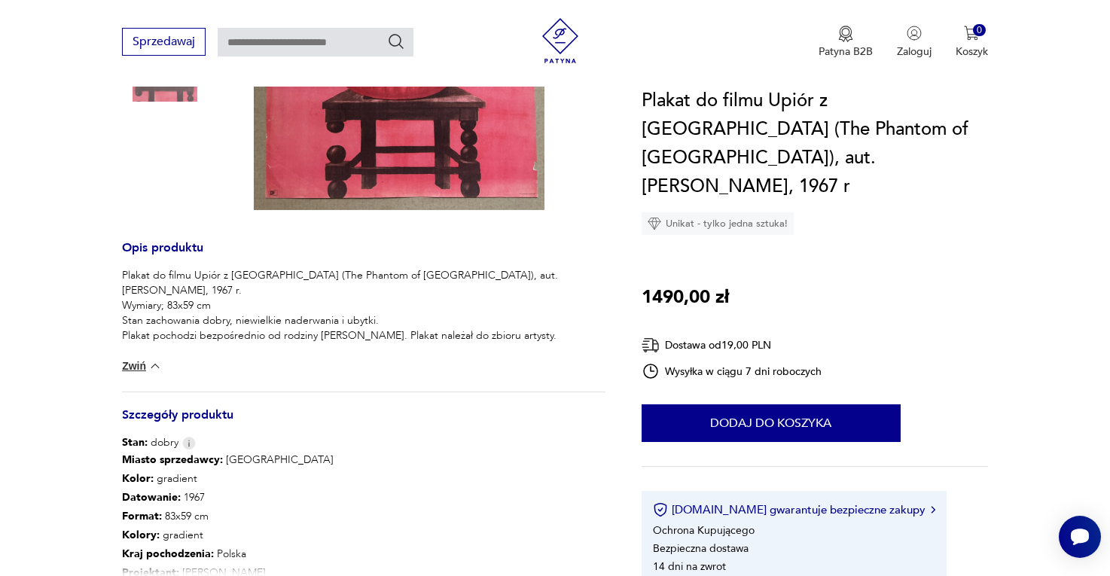
click at [145, 359] on button "Zwiń" at bounding box center [142, 366] width 40 height 15
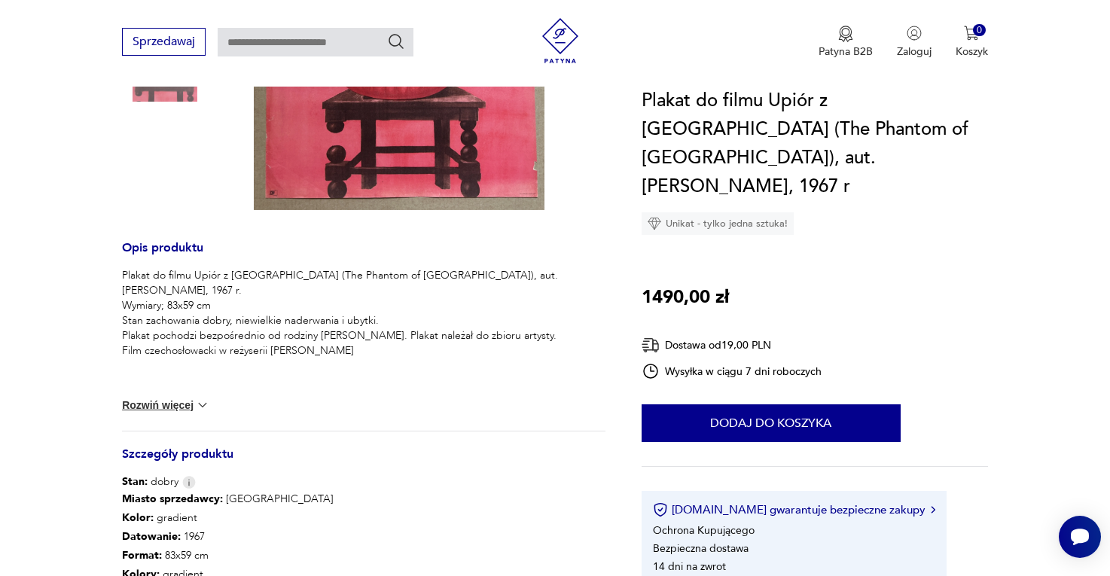
click at [185, 382] on div "Plakat do filmu Upiór z Morisville (The Phantom of Morisville), aut. Franciszek…" at bounding box center [364, 349] width 484 height 163
click at [188, 398] on button "Rozwiń więcej" at bounding box center [165, 405] width 87 height 15
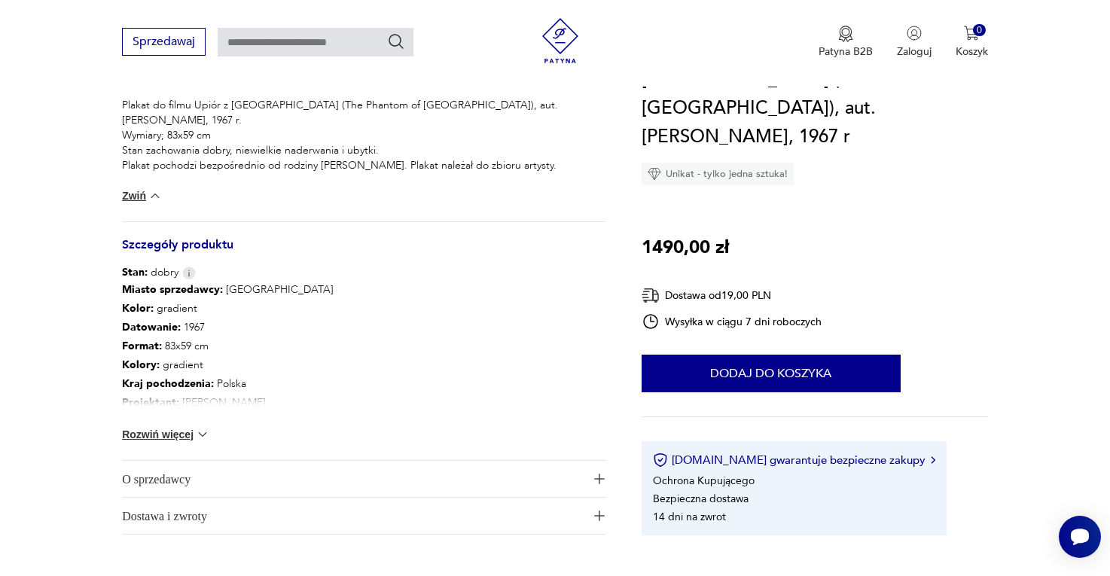
scroll to position [624, 0]
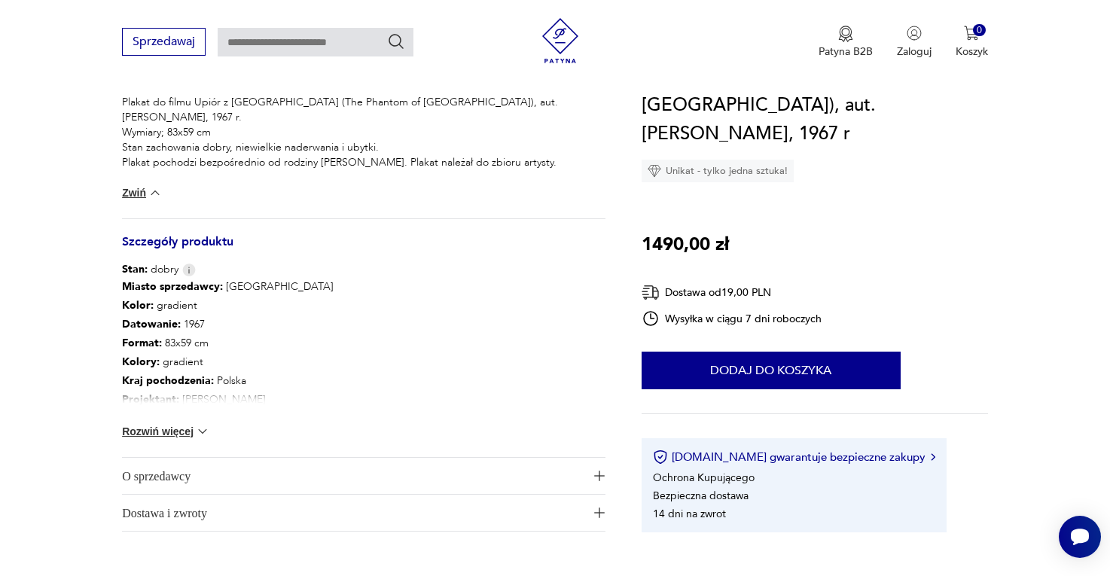
click at [203, 425] on img at bounding box center [202, 431] width 15 height 15
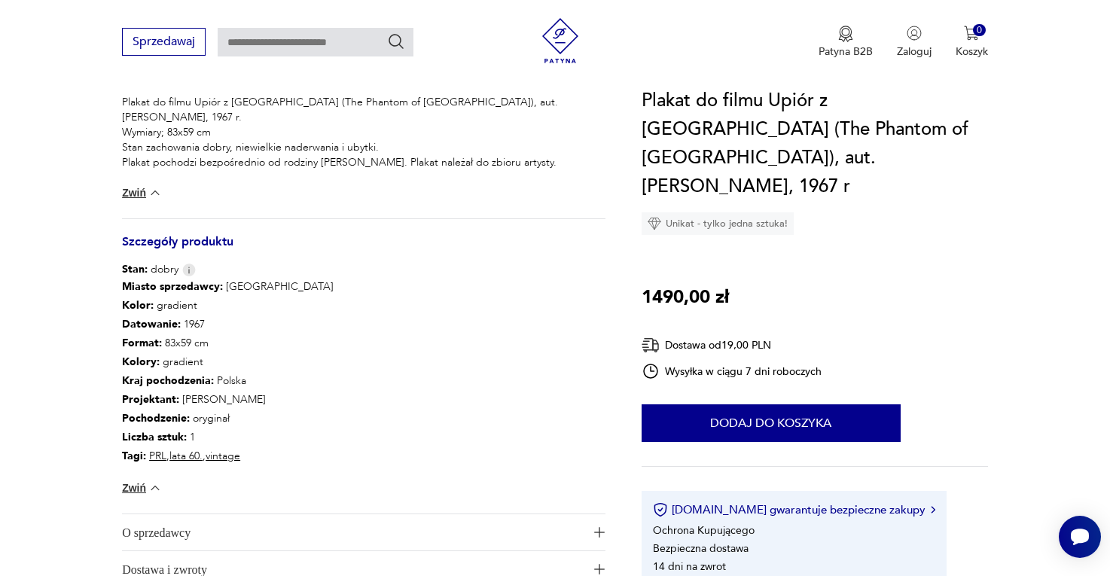
click at [185, 352] on p "Kolory : gradient" at bounding box center [228, 361] width 212 height 19
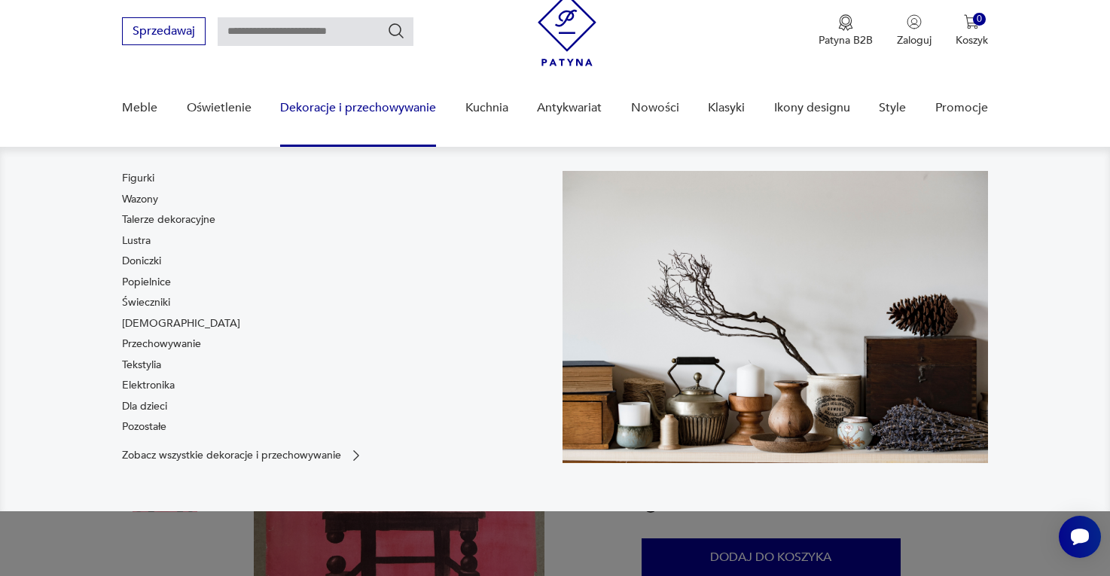
scroll to position [54, 0]
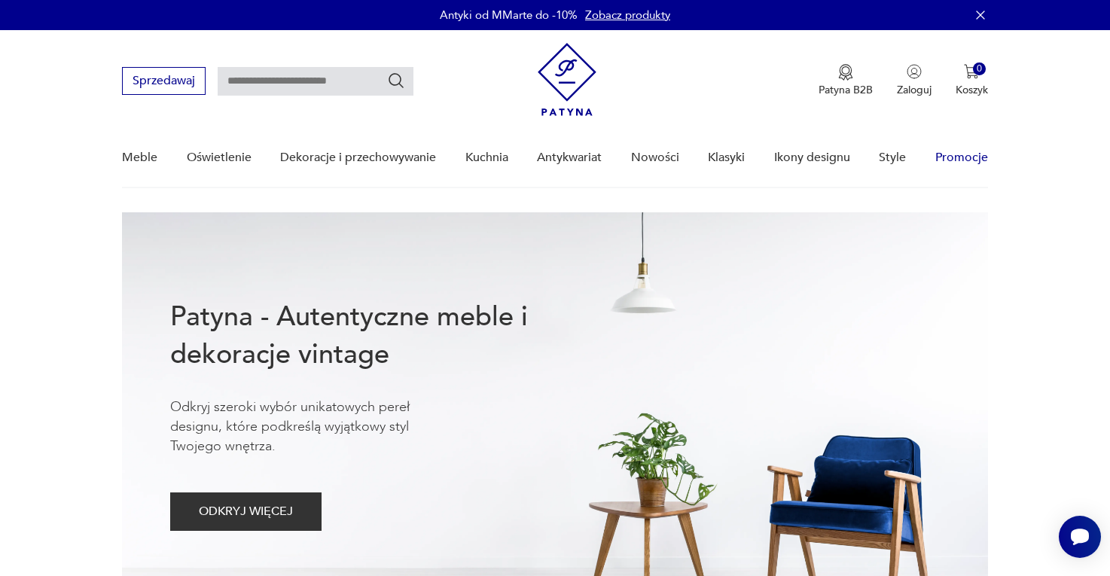
click at [951, 155] on link "Promocje" at bounding box center [961, 158] width 53 height 58
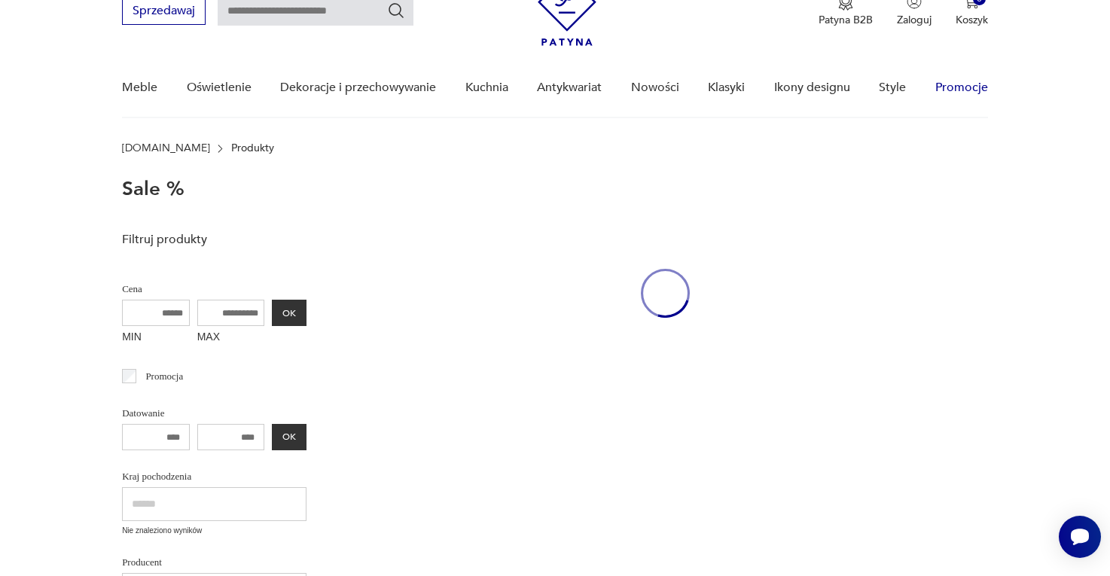
scroll to position [102, 0]
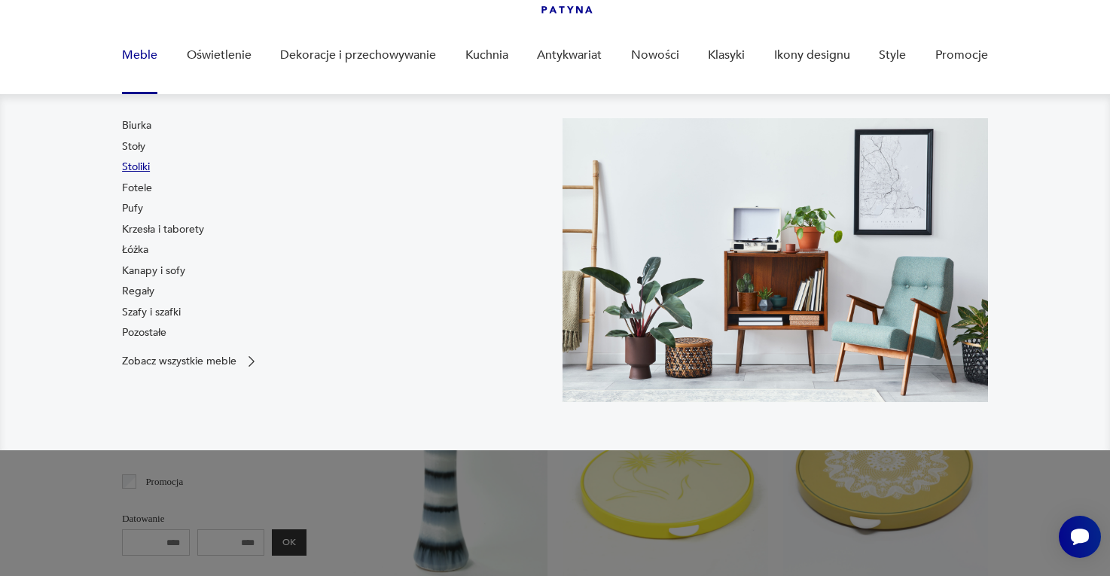
click at [138, 168] on link "Stoliki" at bounding box center [136, 167] width 28 height 15
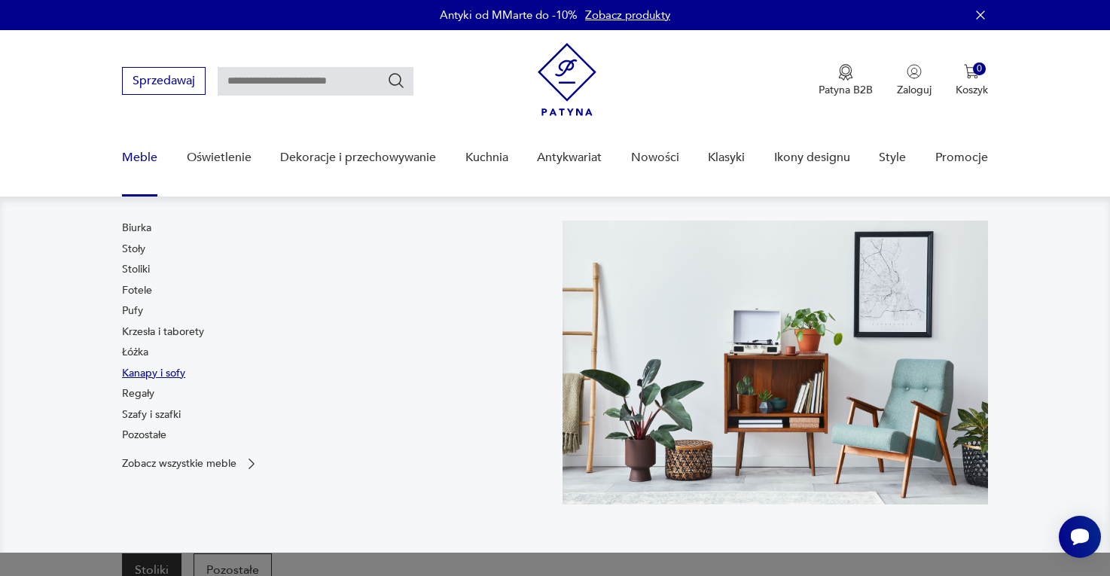
click at [154, 371] on link "Kanapy i sofy" at bounding box center [153, 373] width 63 height 15
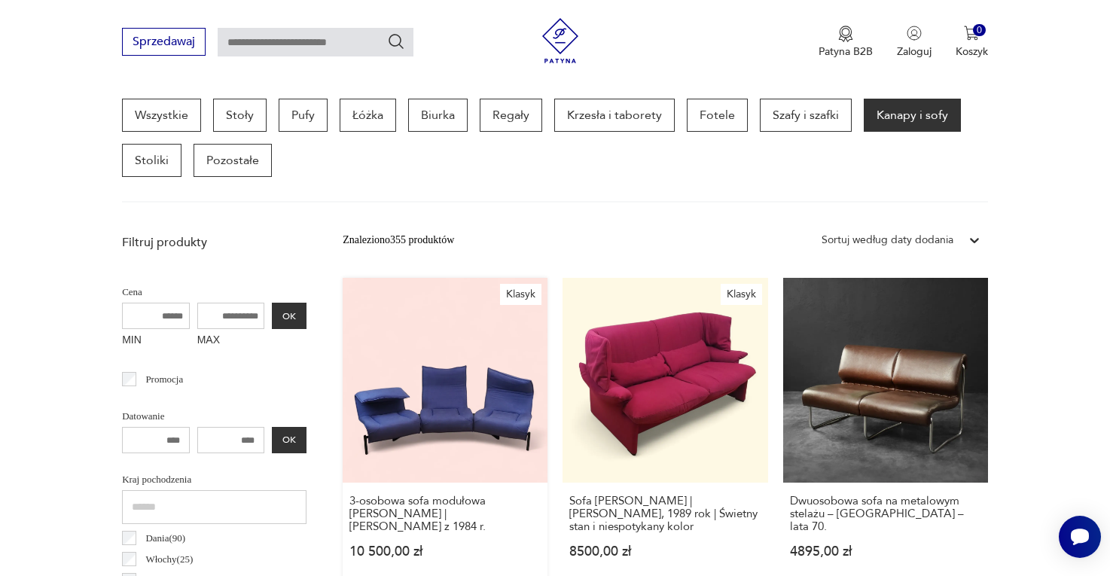
click at [456, 362] on link "Klasyk 3-osobowa sofa modułowa Cassina Veranda | Vico Magistretti z 1984 r. 10 …" at bounding box center [445, 433] width 205 height 310
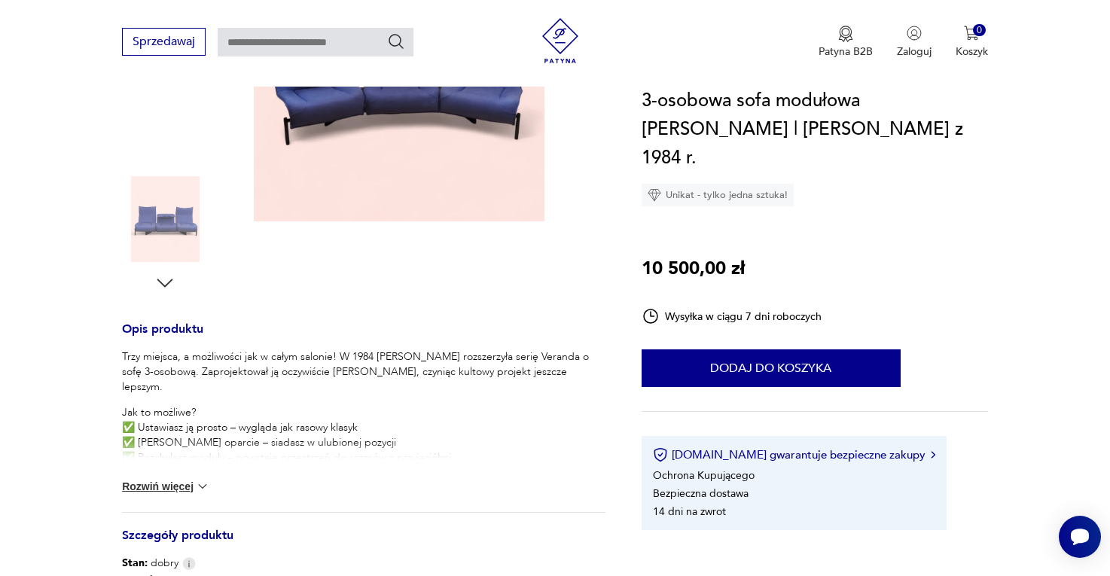
scroll to position [393, 0]
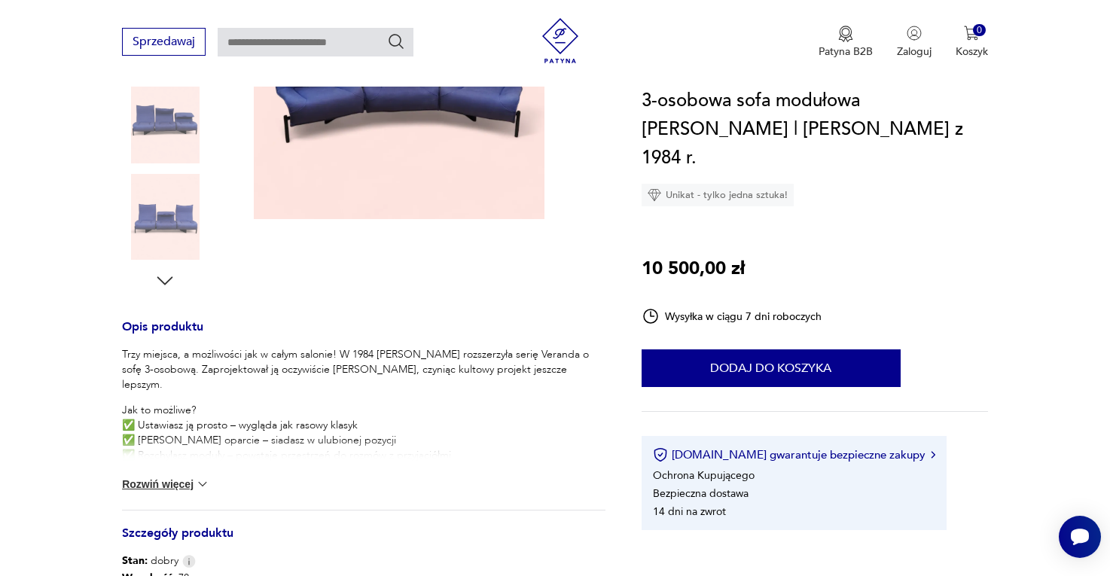
click at [182, 478] on button "Rozwiń więcej" at bounding box center [165, 484] width 87 height 15
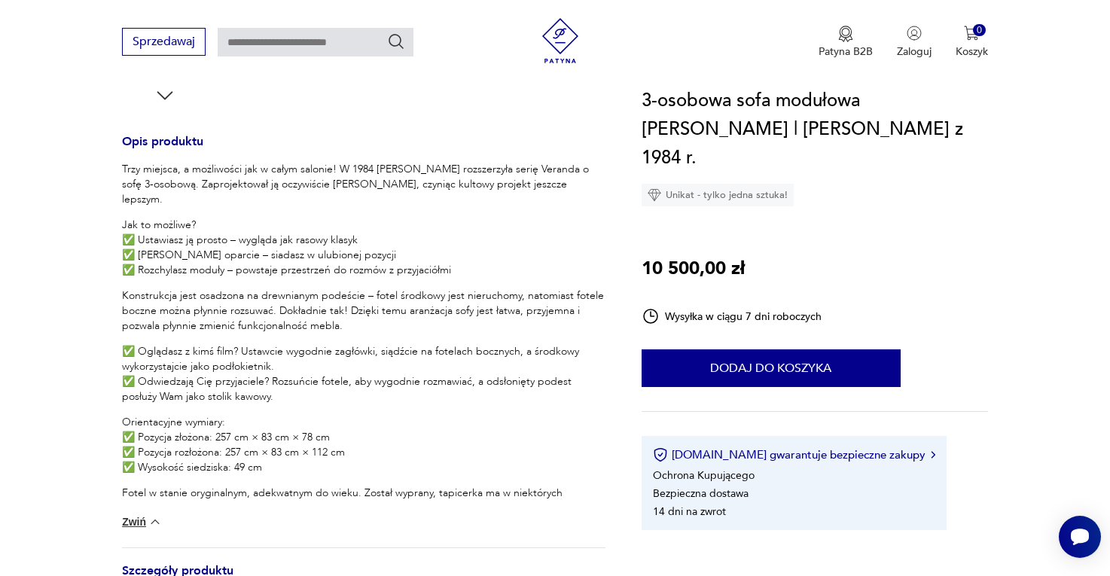
scroll to position [798, 0]
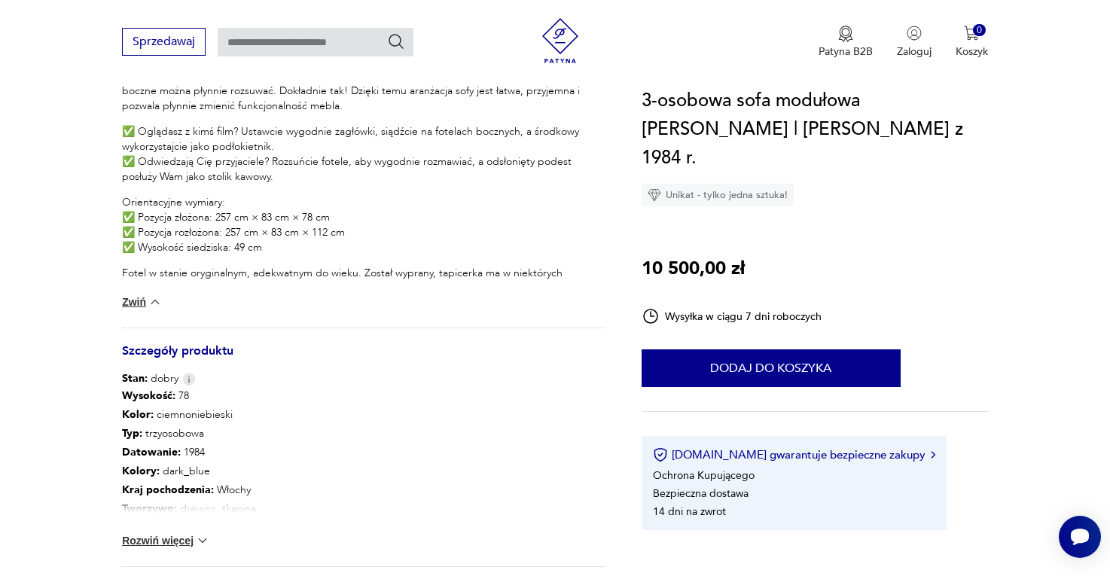
click at [139, 291] on div "Trzy miejsca, a możliwości jak w całym salonie! W 1984 r. Cassina rozszerzyła s…" at bounding box center [364, 135] width 484 height 386
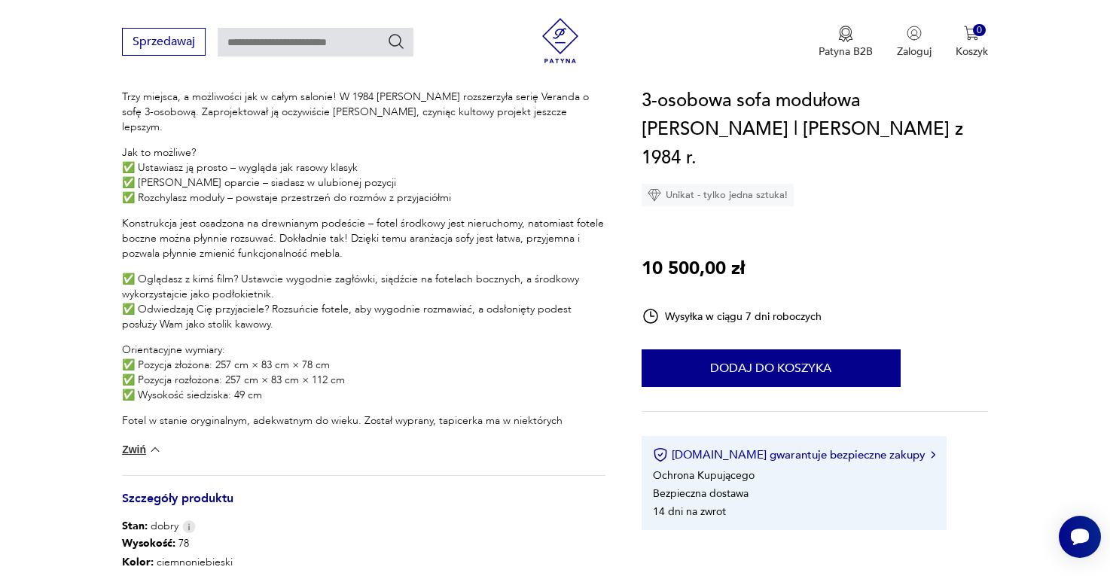
scroll to position [797, 0]
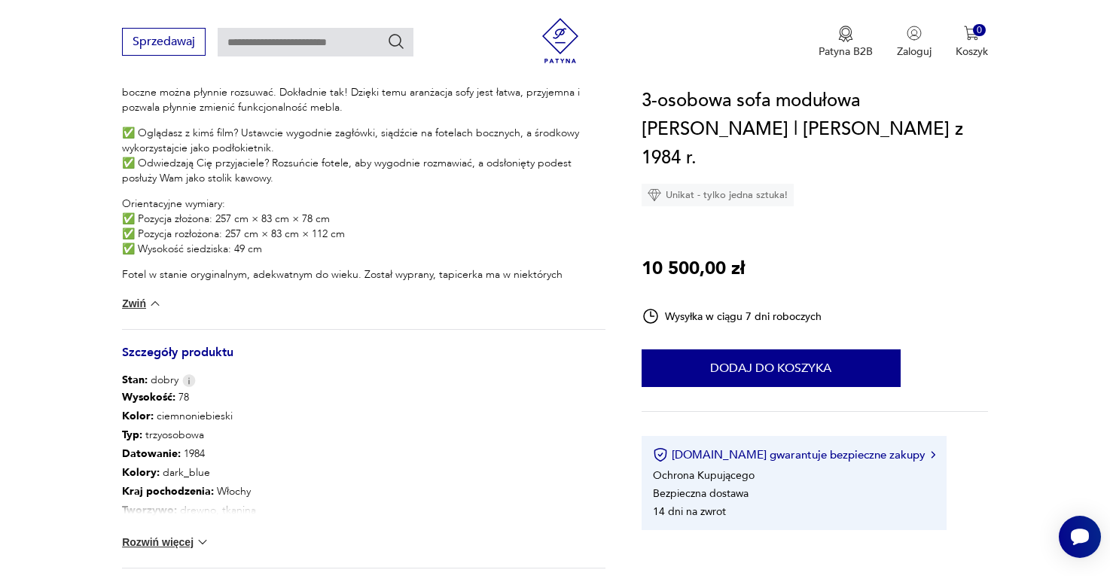
click at [136, 329] on div at bounding box center [364, 329] width 484 height 1
click at [148, 302] on img at bounding box center [155, 303] width 15 height 15
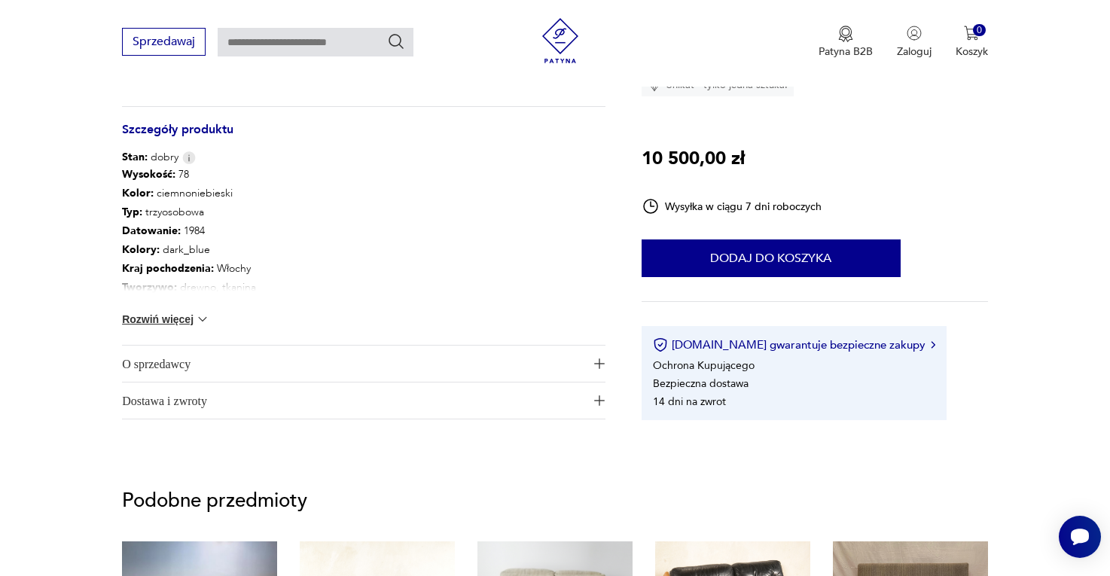
click at [188, 316] on button "Rozwiń więcej" at bounding box center [165, 319] width 87 height 15
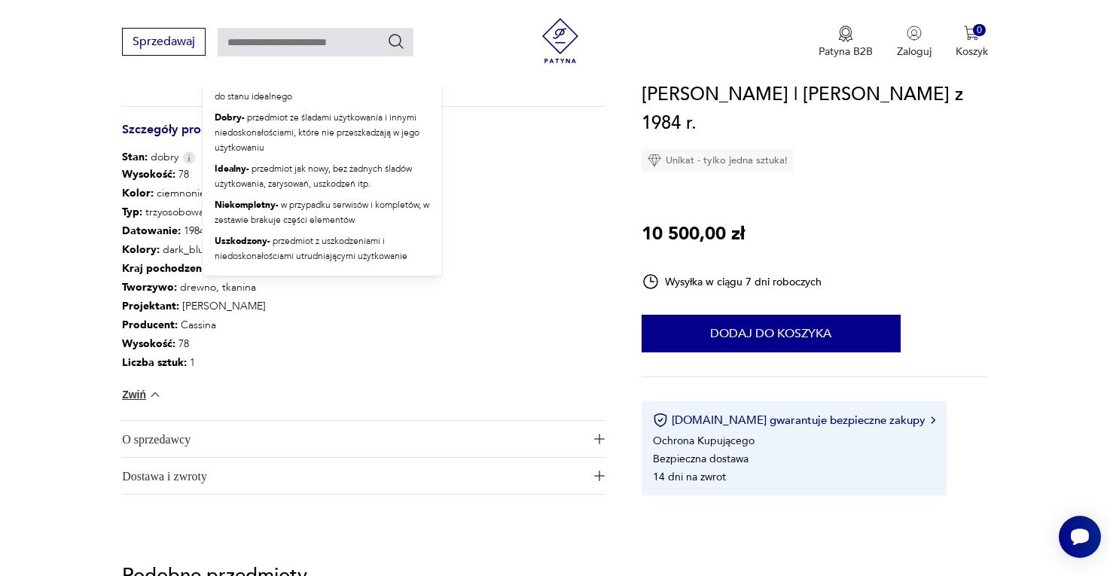
click at [188, 155] on img at bounding box center [189, 157] width 14 height 13
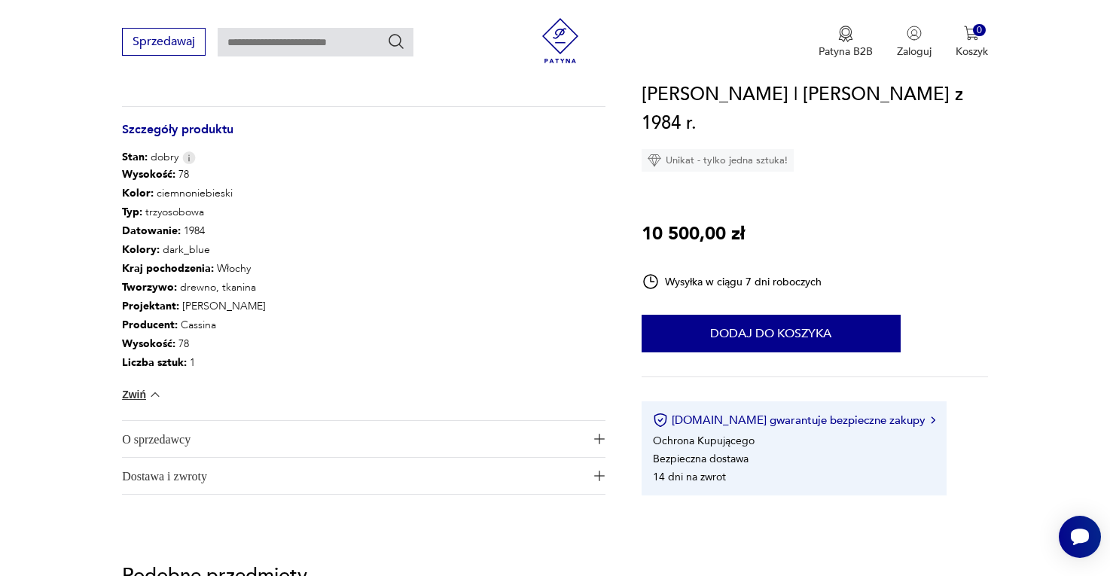
click at [194, 233] on p "Datowanie : 1984" at bounding box center [194, 230] width 144 height 19
click at [197, 447] on span "O sprzedawcy" at bounding box center [353, 439] width 462 height 36
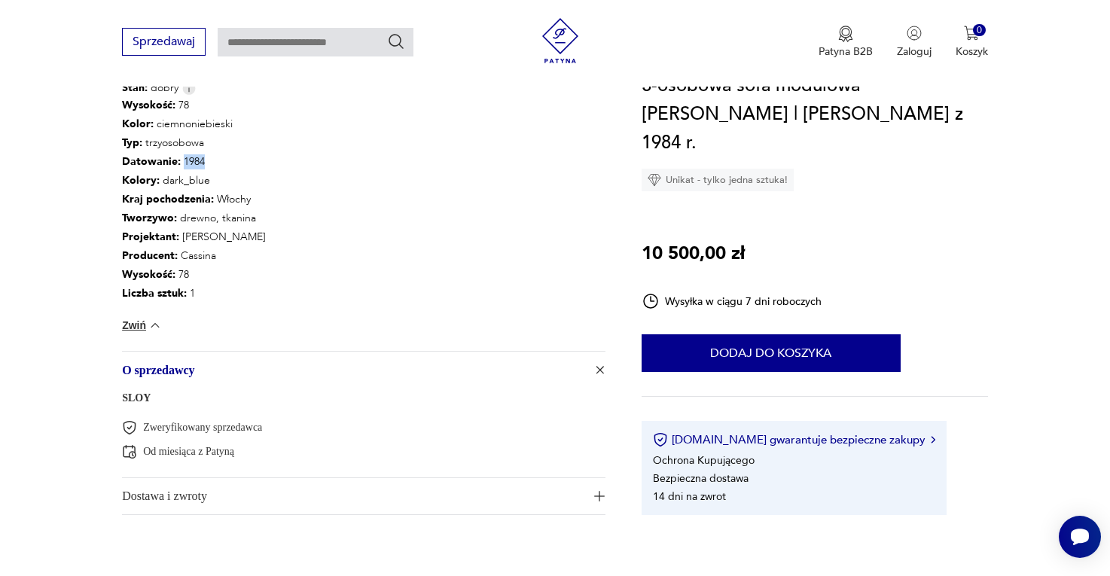
scroll to position [867, 0]
click at [201, 442] on div "Zweryfikowany sprzedawca Od miesiąca z Patyną" at bounding box center [364, 439] width 484 height 39
click at [215, 455] on p "Od miesiąca z Patyną" at bounding box center [188, 451] width 91 height 14
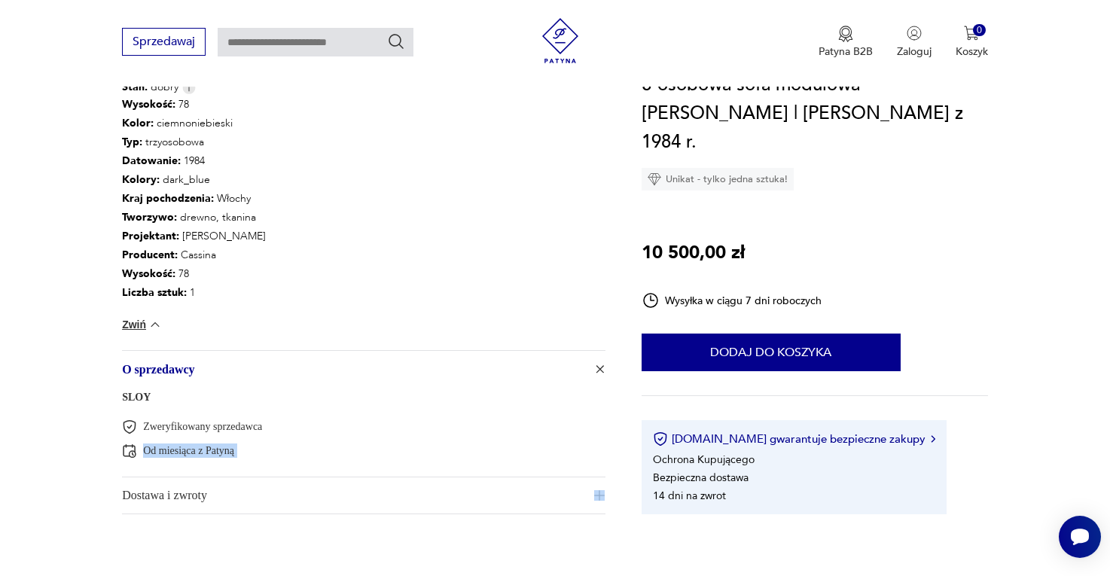
click at [215, 455] on p "Od miesiąca z Patyną" at bounding box center [188, 451] width 91 height 14
drag, startPoint x: 147, startPoint y: 425, endPoint x: 244, endPoint y: 450, distance: 100.5
click at [245, 450] on div "Zweryfikowany sprzedawca Od miesiąca z Patyną" at bounding box center [364, 439] width 484 height 39
click at [243, 504] on span "Dostawa i zwroty" at bounding box center [353, 496] width 462 height 36
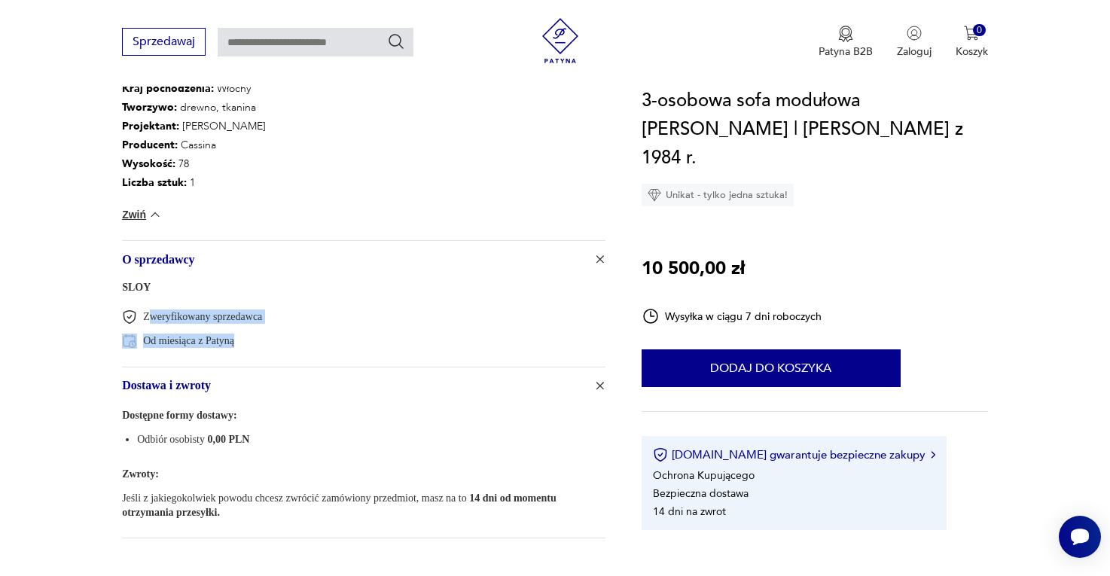
scroll to position [978, 0]
click at [320, 324] on div "Zweryfikowany sprzedawca Od miesiąca z Patyną" at bounding box center [364, 328] width 484 height 39
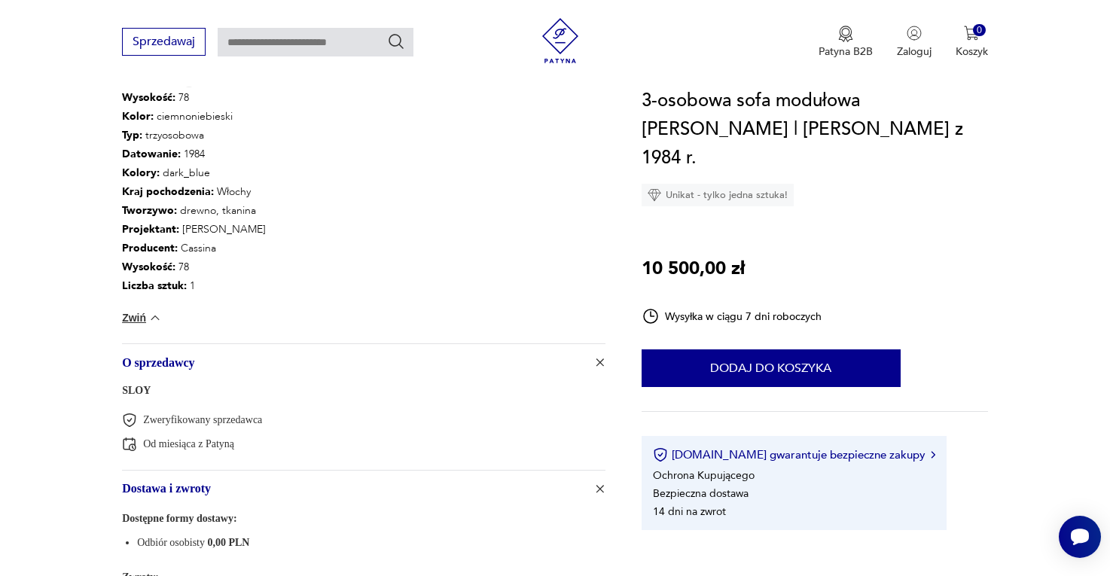
scroll to position [876, 0]
drag, startPoint x: 685, startPoint y: 482, endPoint x: 740, endPoint y: 496, distance: 56.8
click at [740, 497] on div "Patyna.pl gwarantuje bezpieczne zakupy Ochrona Kupującego Bezpieczna dostawa 14…" at bounding box center [794, 483] width 305 height 94
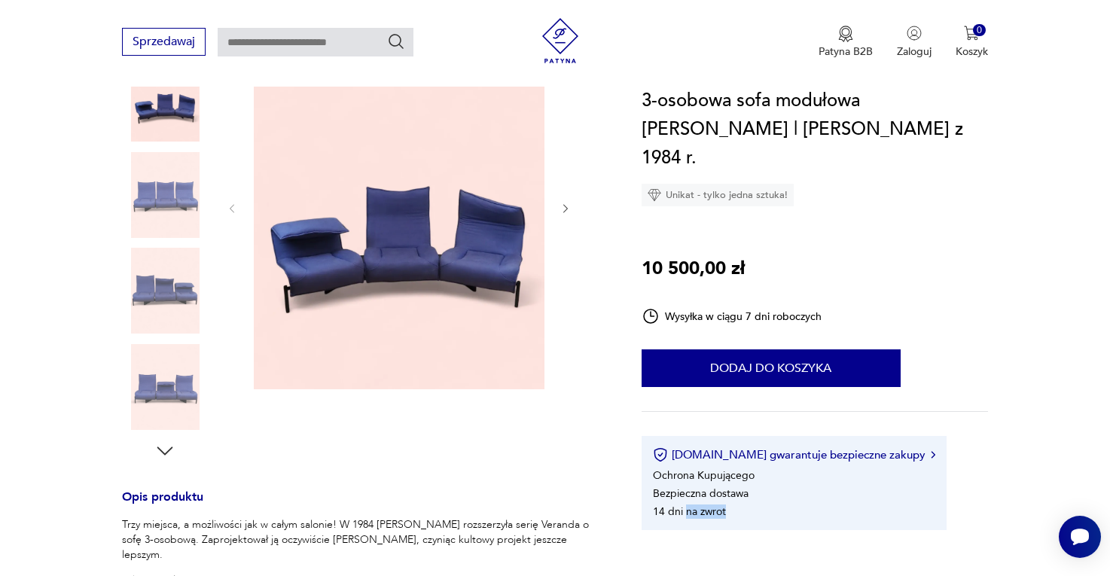
scroll to position [221, 0]
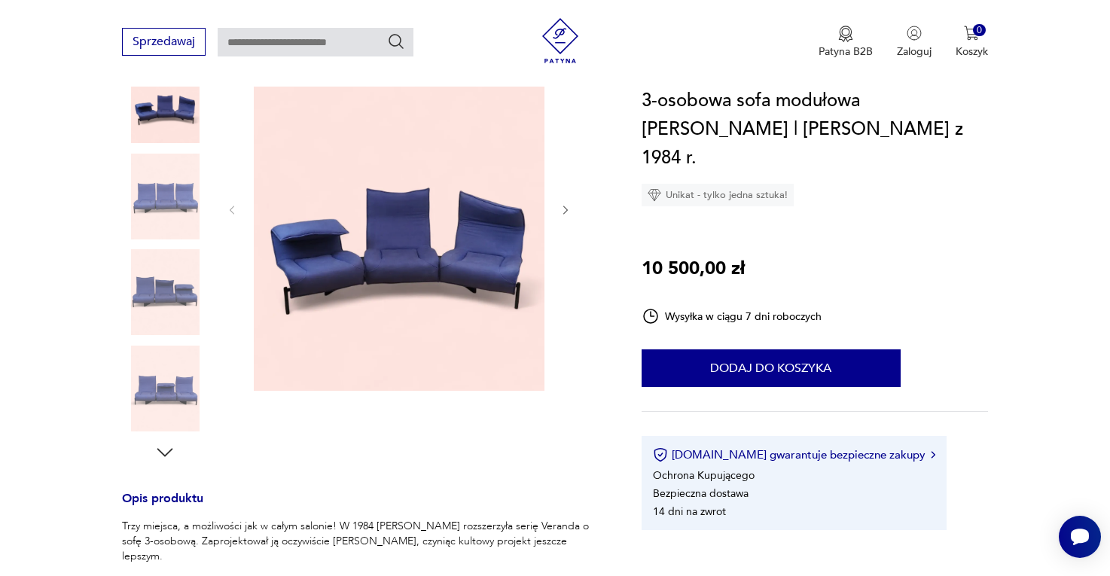
click at [922, 417] on div "3-osobowa sofa modułowa Cassina Veranda | Vico Magistretti z 1984 r. Unikat - t…" at bounding box center [815, 309] width 346 height 444
click at [890, 436] on div "Patyna.pl gwarantuje bezpieczne zakupy Ochrona Kupującego Bezpieczna dostawa 14…" at bounding box center [794, 483] width 305 height 94
click at [882, 447] on button "[DOMAIN_NAME] gwarantuje bezpieczne zakupy" at bounding box center [794, 454] width 282 height 15
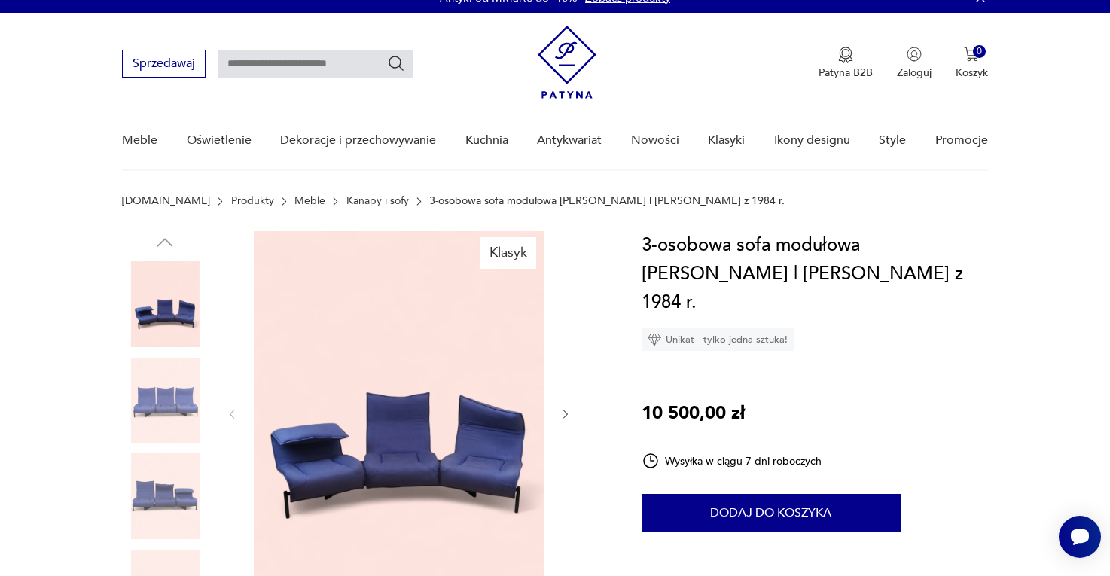
scroll to position [0, 0]
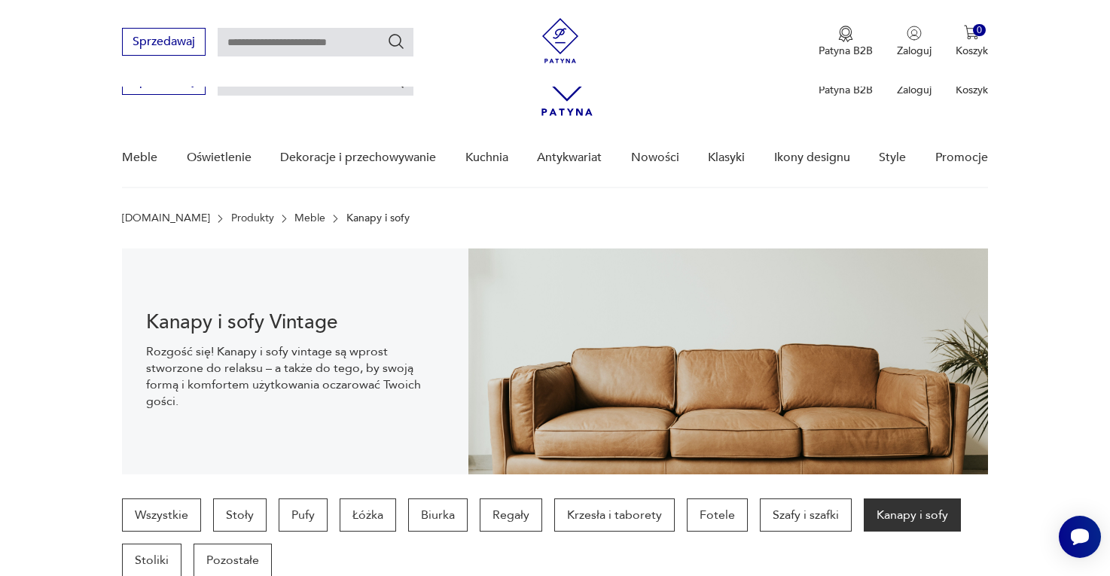
scroll to position [400, 0]
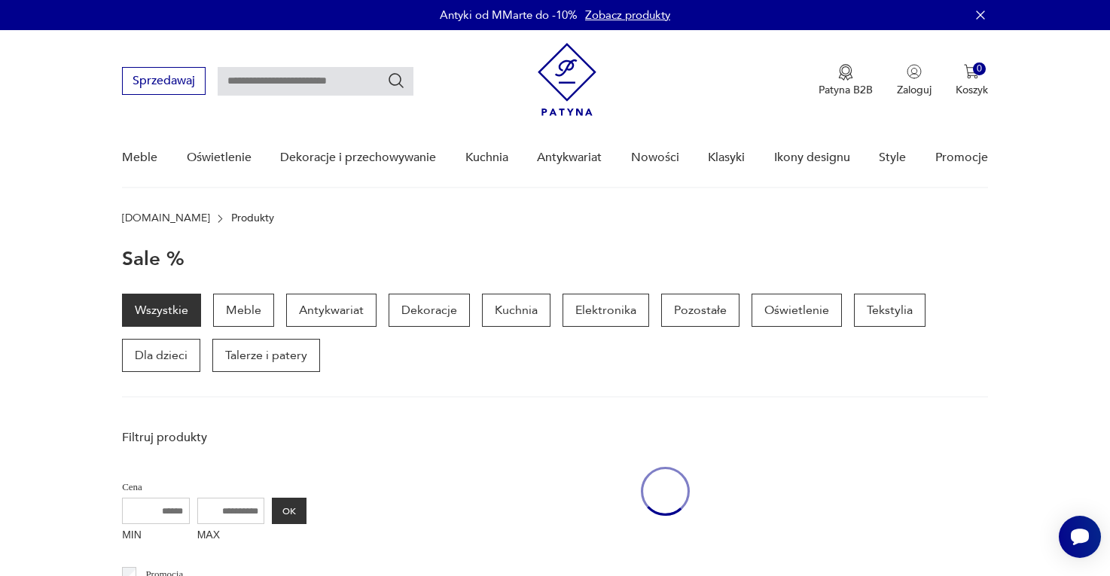
scroll to position [102, 0]
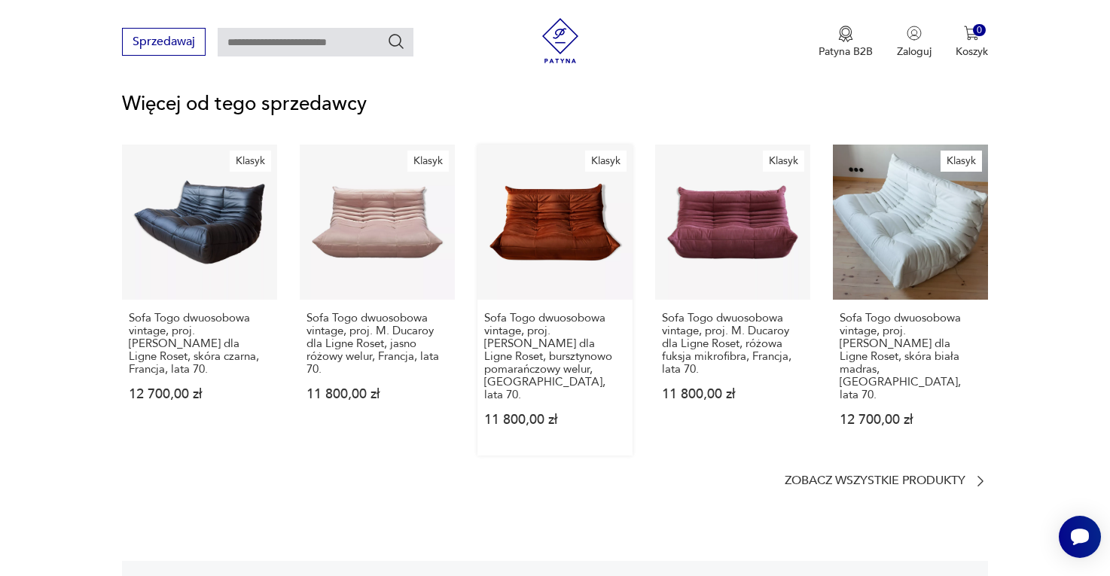
scroll to position [2058, 0]
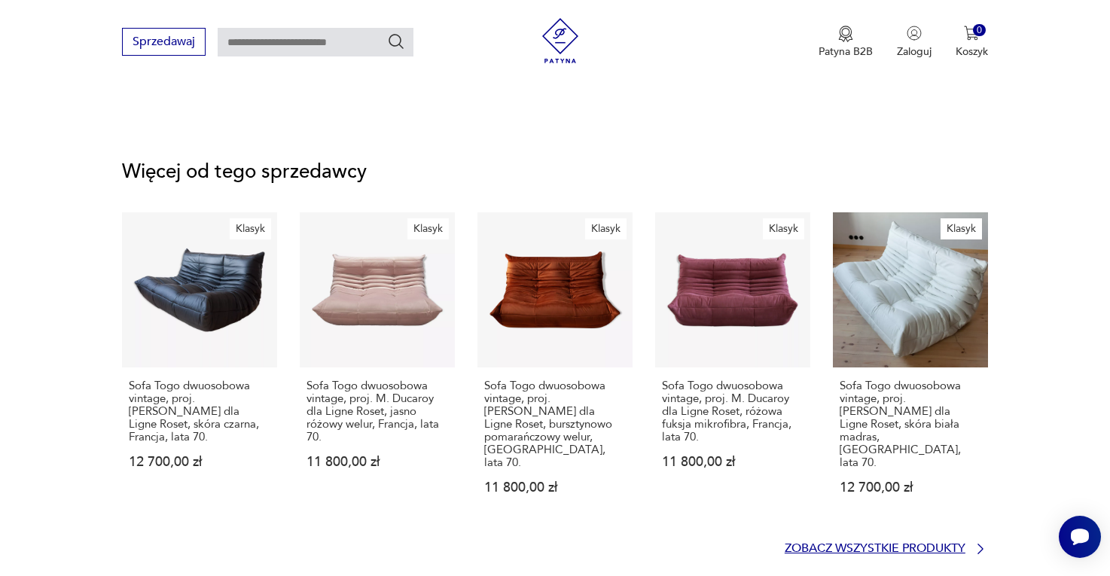
click at [896, 544] on p "Zobacz wszystkie produkty" at bounding box center [875, 549] width 181 height 10
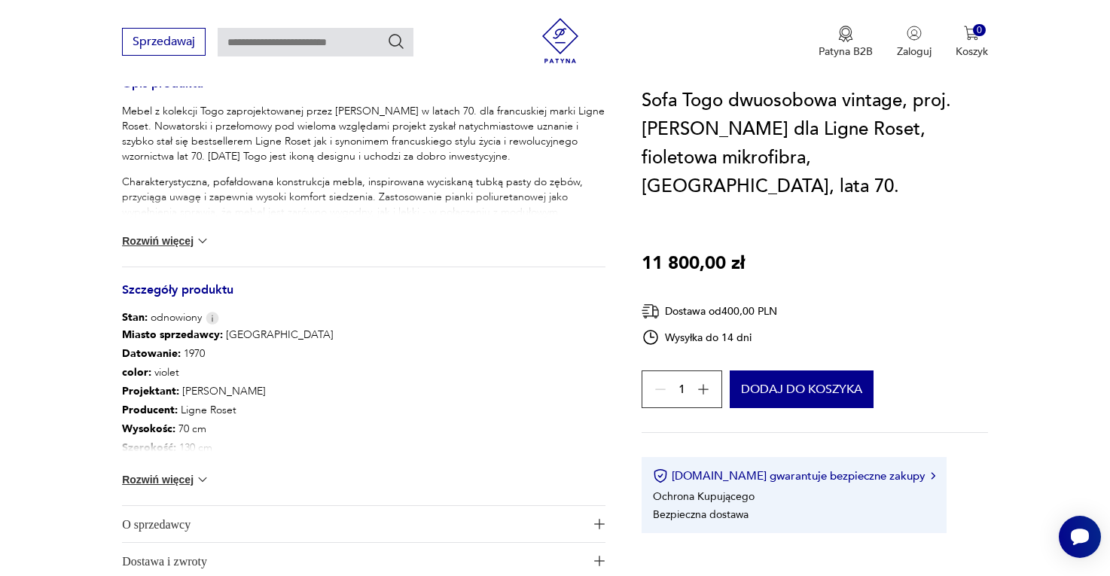
scroll to position [1039, 0]
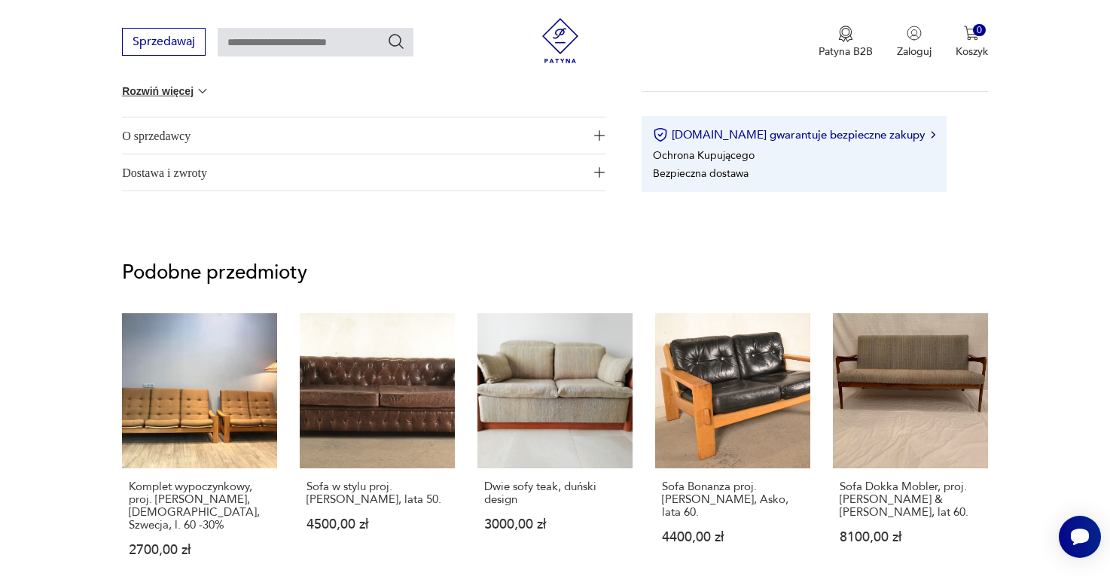
click at [249, 117] on span "O sprzedawcy" at bounding box center [353, 135] width 462 height 36
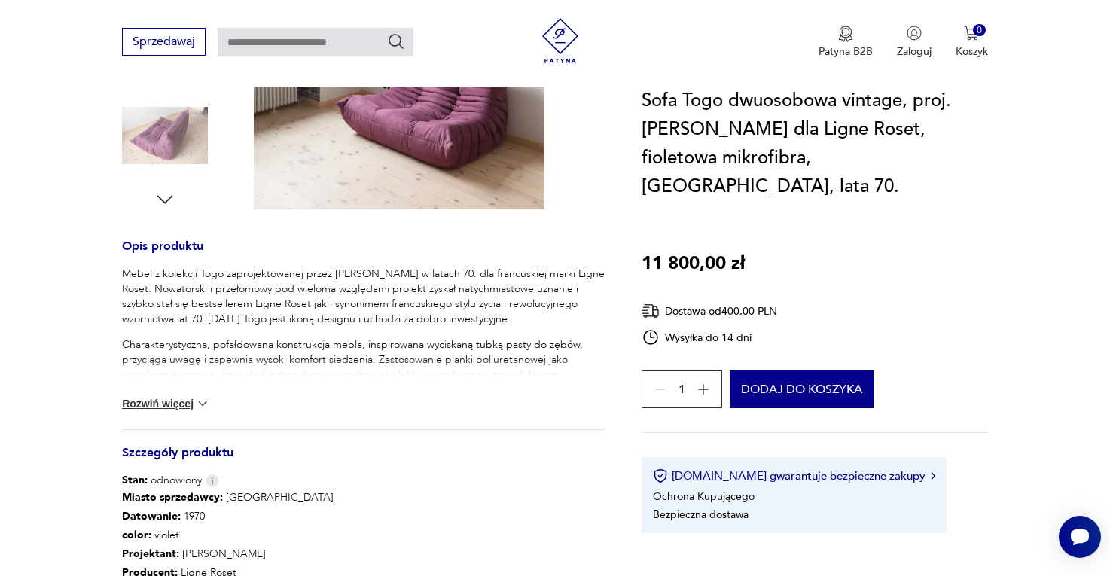
scroll to position [499, 0]
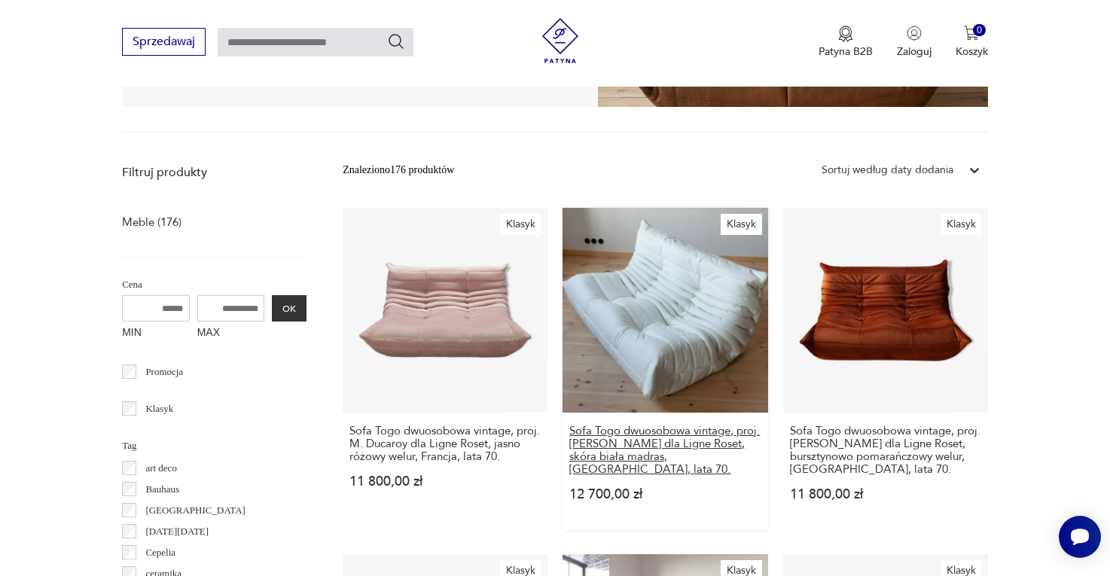
click at [592, 428] on h3 "Sofa Togo dwuosobowa vintage, proj. [PERSON_NAME] dla Ligne Roset, skóra biała …" at bounding box center [664, 450] width 191 height 51
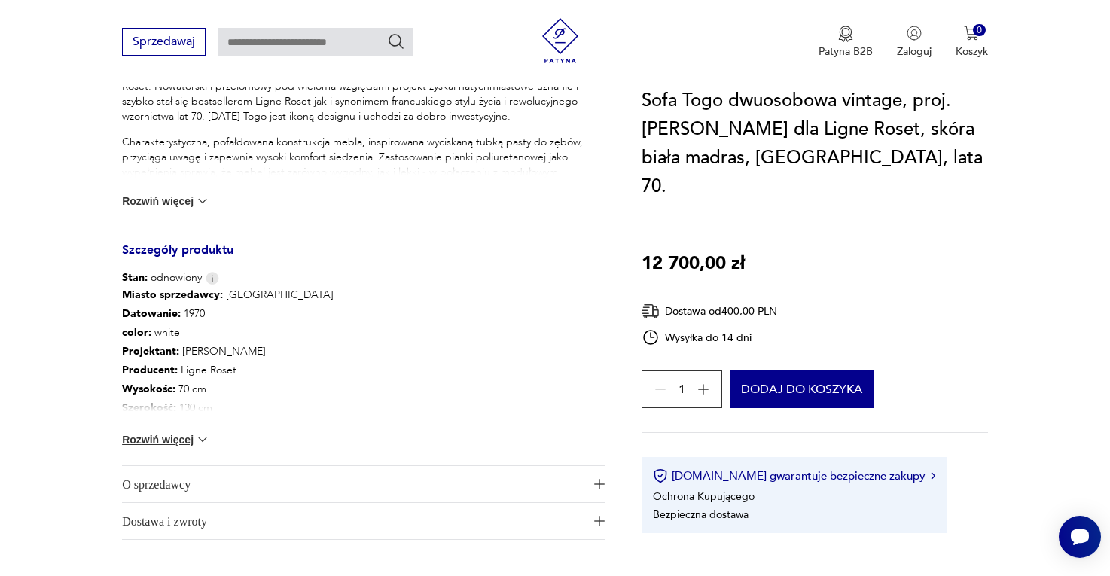
scroll to position [695, 0]
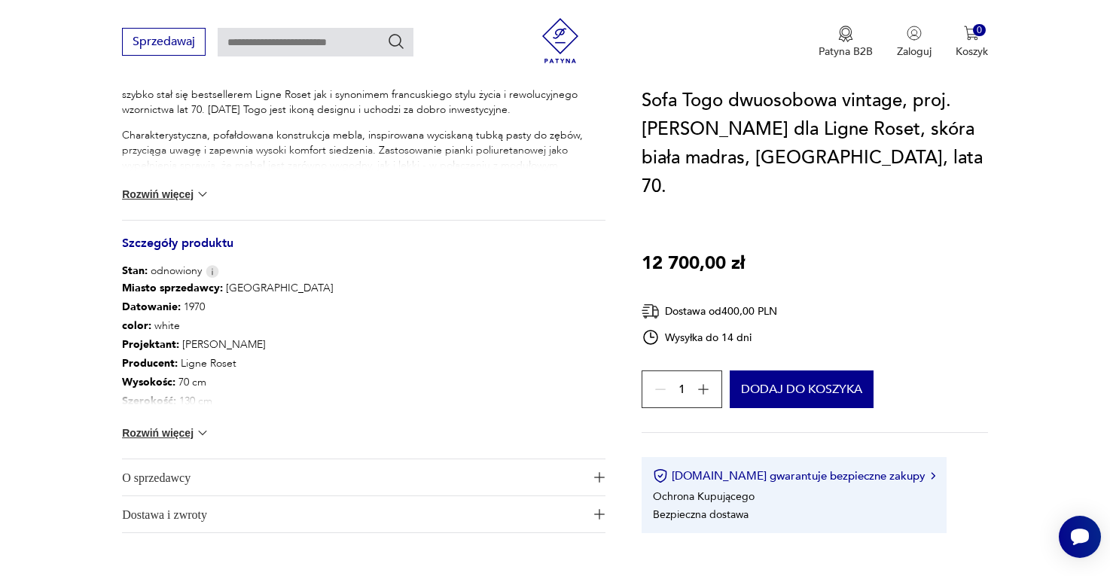
click at [206, 518] on span "Dostawa i zwroty" at bounding box center [353, 514] width 462 height 36
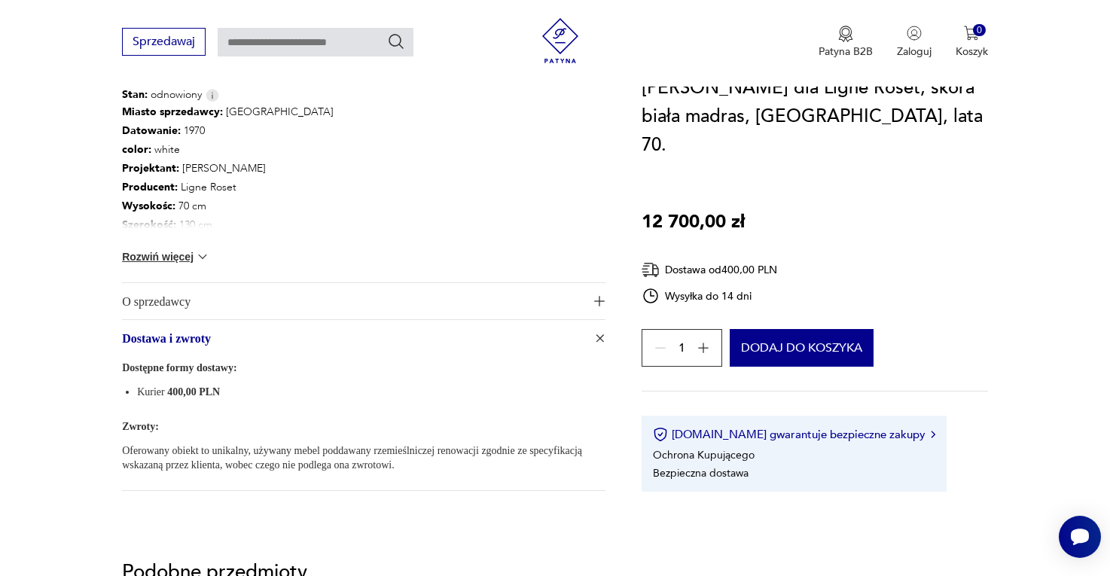
scroll to position [882, 0]
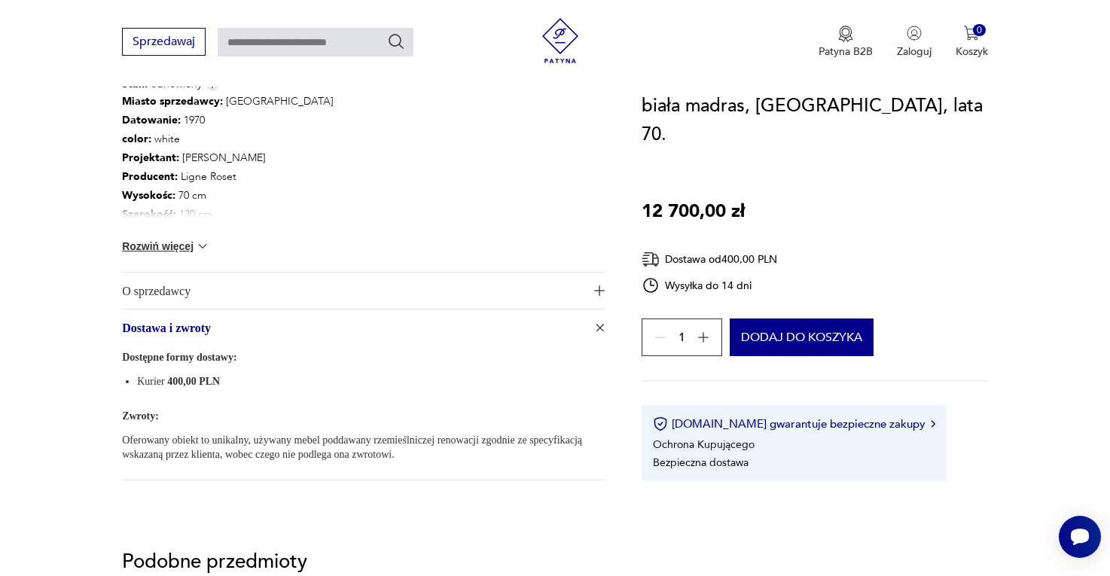
click at [263, 433] on p "Oferowany obiekt to unikalny, używany mebel poddawany rzemieślniczej renowacji …" at bounding box center [364, 447] width 484 height 29
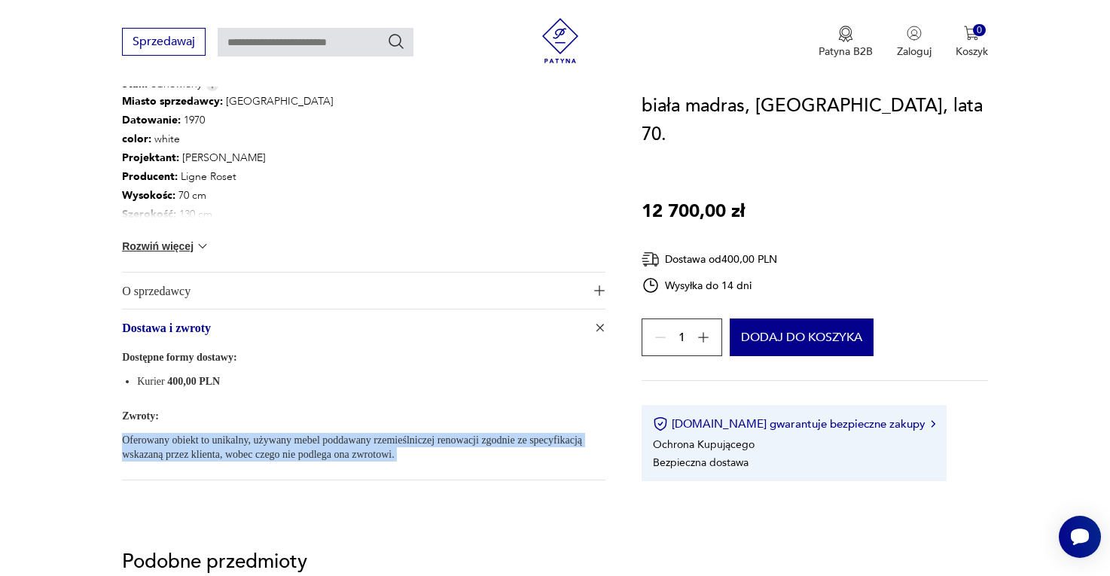
click at [263, 433] on p "Oferowany obiekt to unikalny, używany mebel poddawany rzemieślniczej renowacji …" at bounding box center [364, 447] width 484 height 29
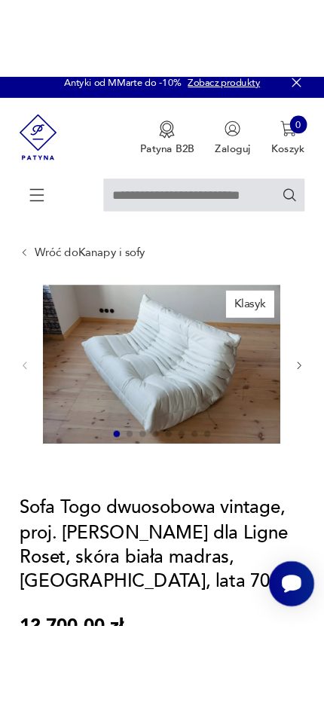
scroll to position [0, 0]
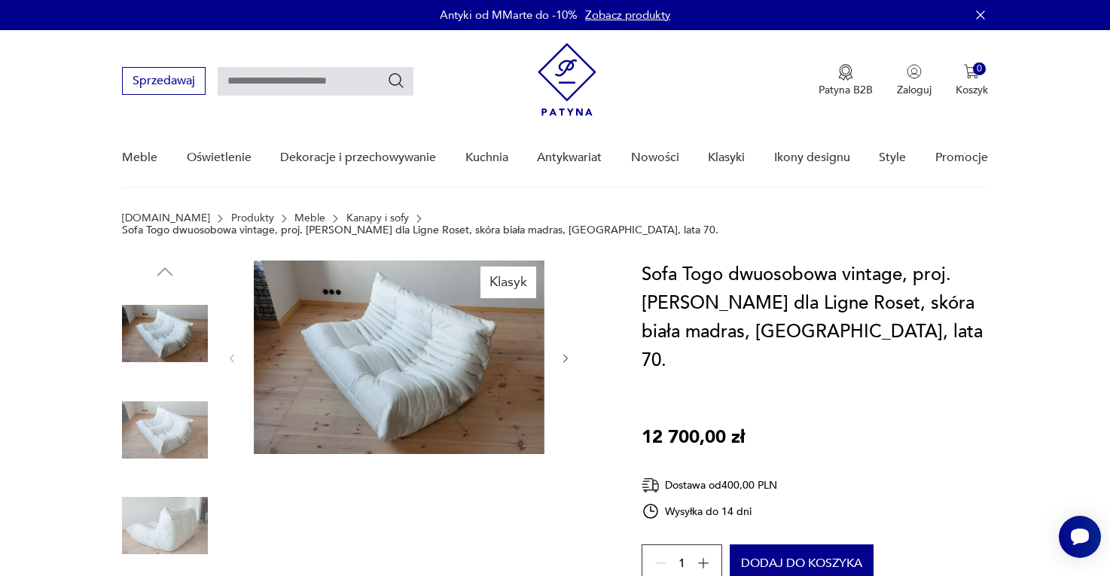
click at [700, 558] on icon "button" at bounding box center [703, 563] width 11 height 11
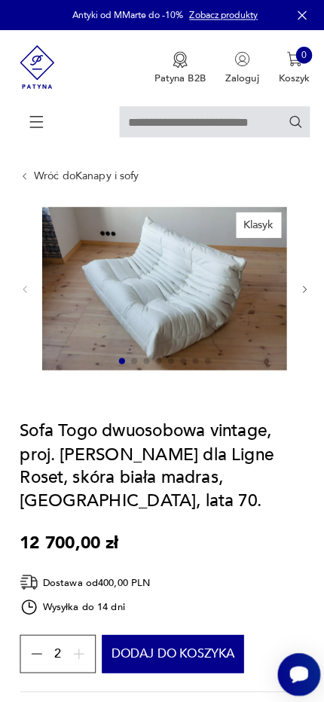
click at [302, 287] on icon "button" at bounding box center [299, 284] width 11 height 11
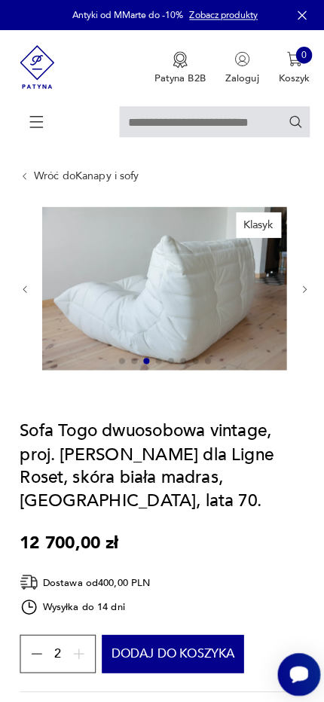
click at [302, 287] on icon "button" at bounding box center [299, 284] width 11 height 11
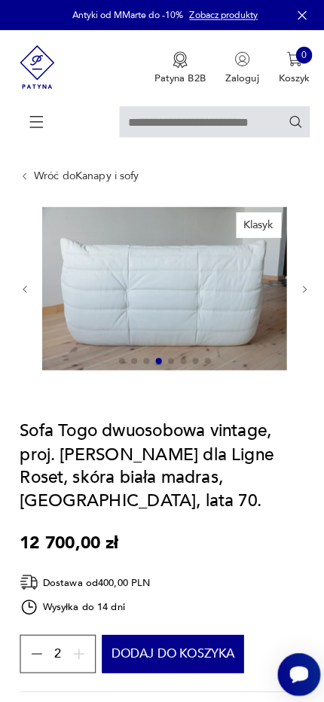
click at [302, 287] on icon "button" at bounding box center [299, 284] width 11 height 11
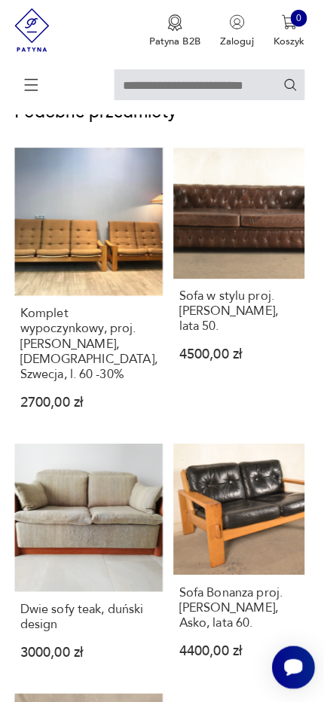
scroll to position [1212, 0]
